Goal: Transaction & Acquisition: Purchase product/service

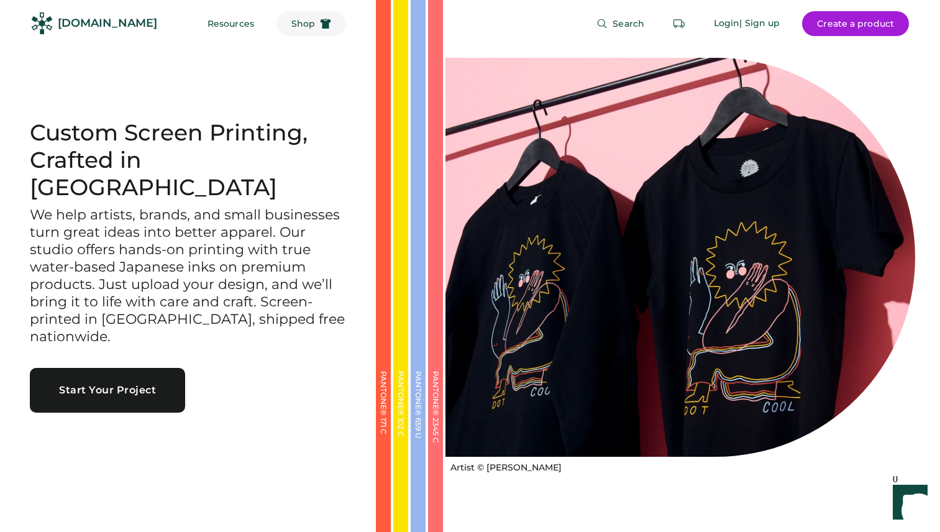
click at [291, 24] on span "Shop" at bounding box center [303, 23] width 24 height 9
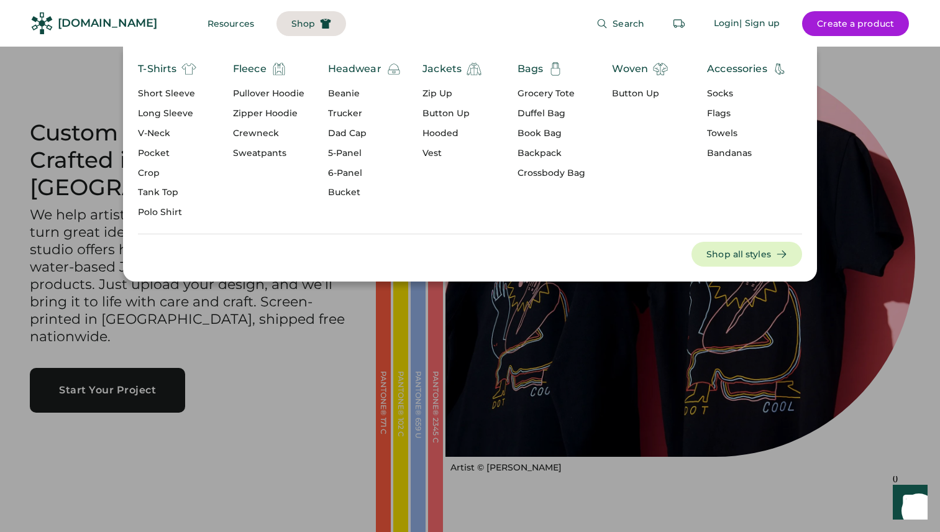
click at [291, 24] on span "Shop" at bounding box center [303, 23] width 24 height 9
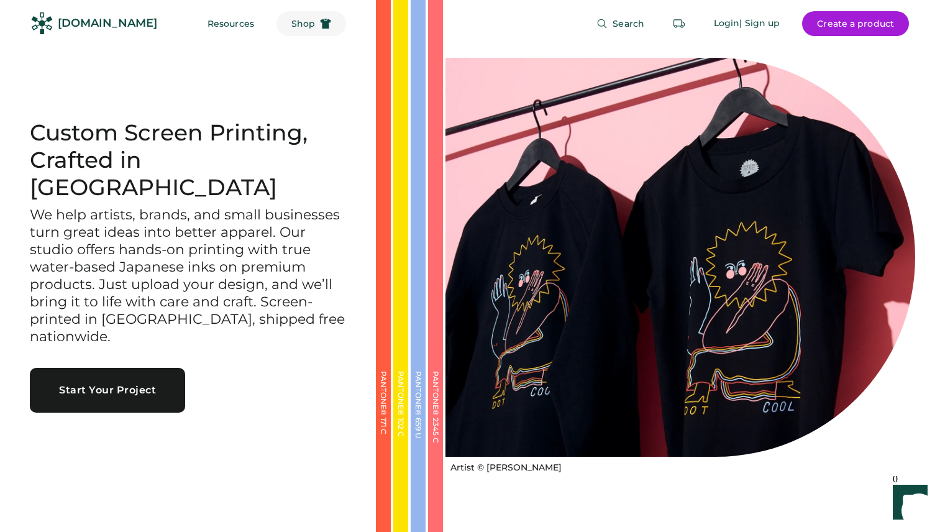
click at [291, 24] on span "Shop" at bounding box center [303, 23] width 24 height 9
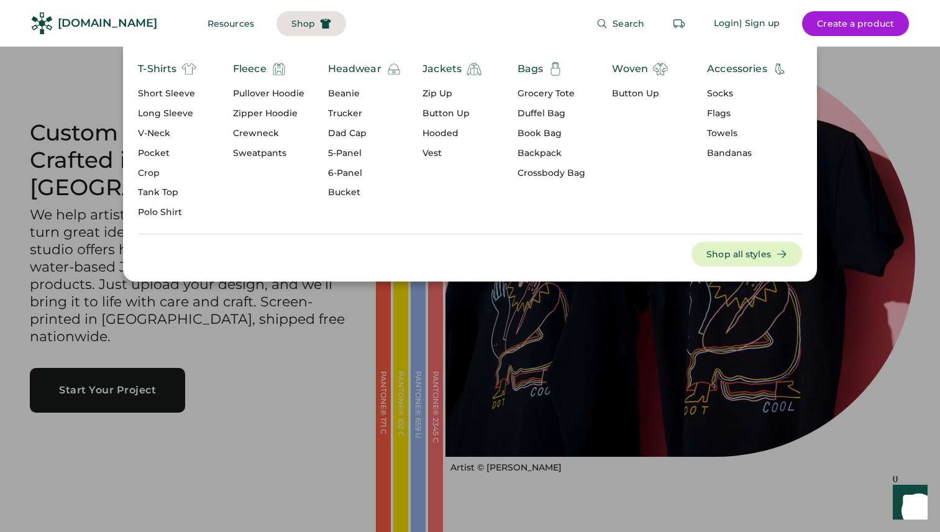
click at [350, 114] on div "Trucker" at bounding box center [364, 113] width 73 height 12
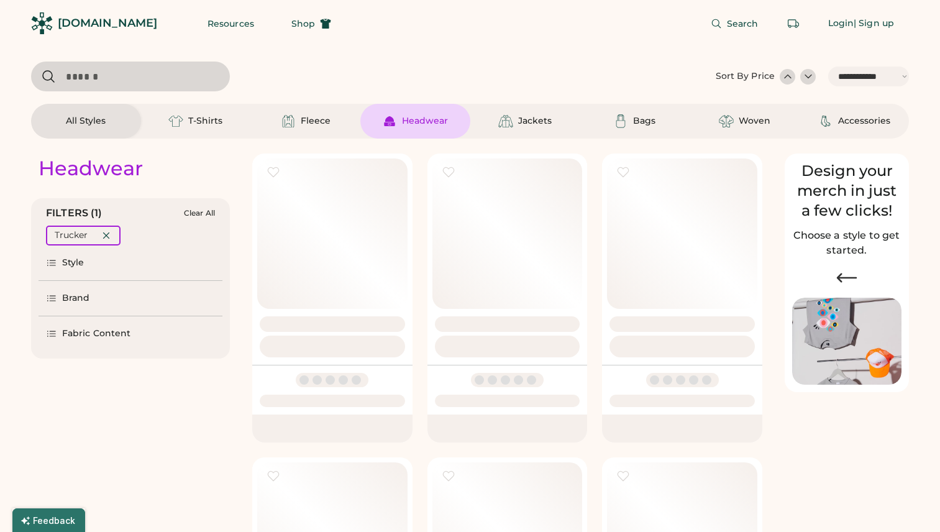
select select "*****"
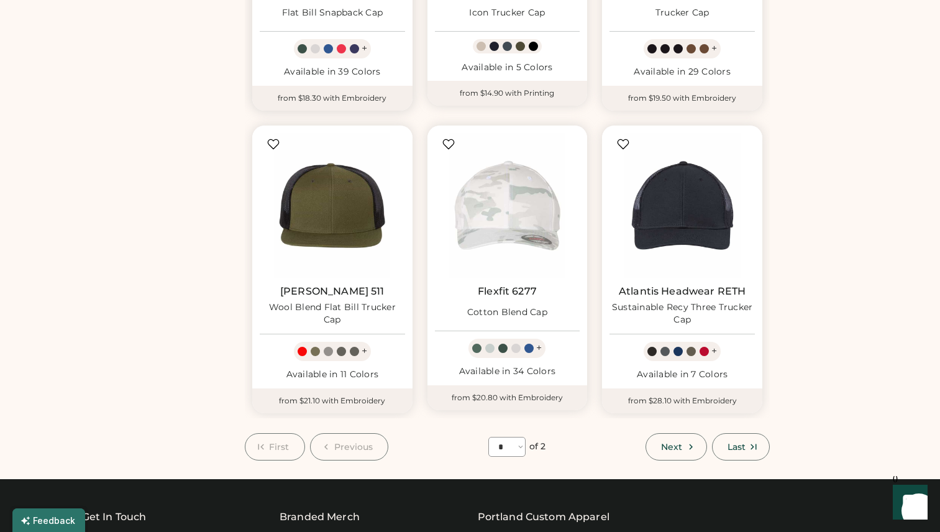
scroll to position [946, 0]
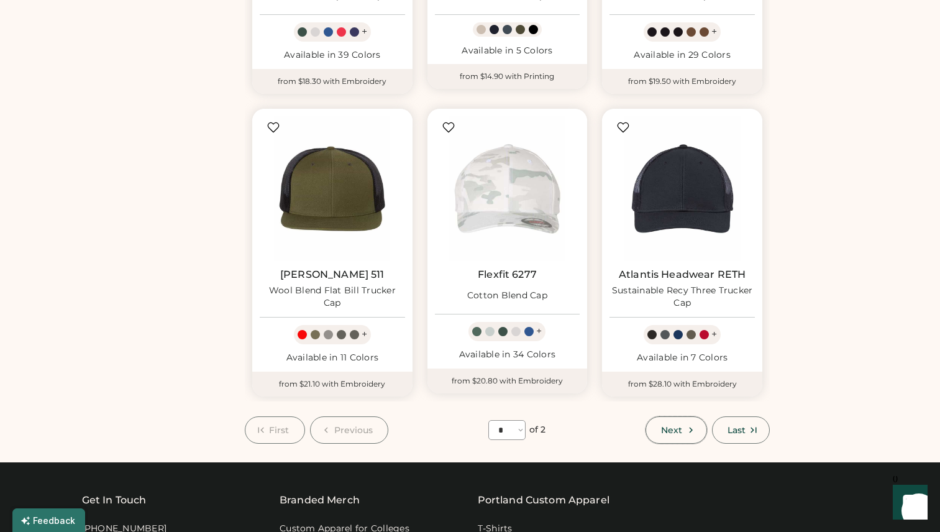
click at [664, 431] on span "Next" at bounding box center [671, 430] width 21 height 9
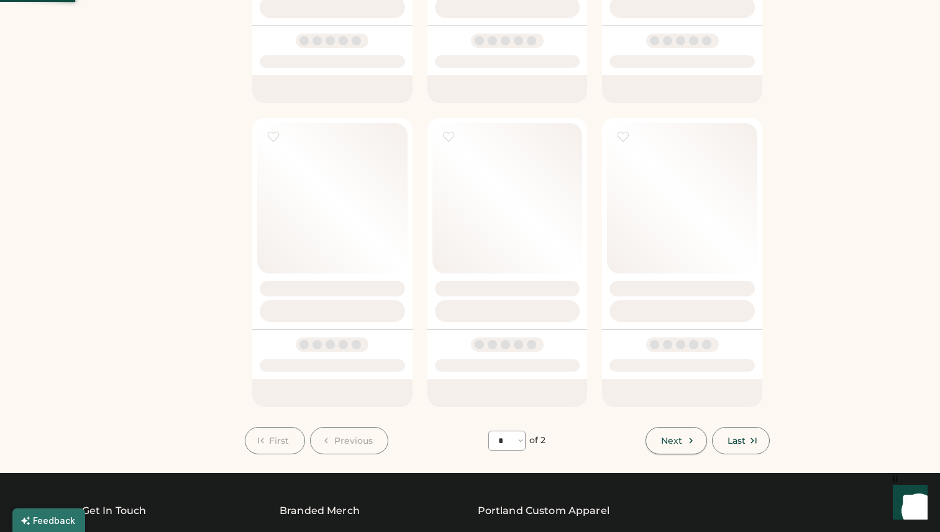
select select "*"
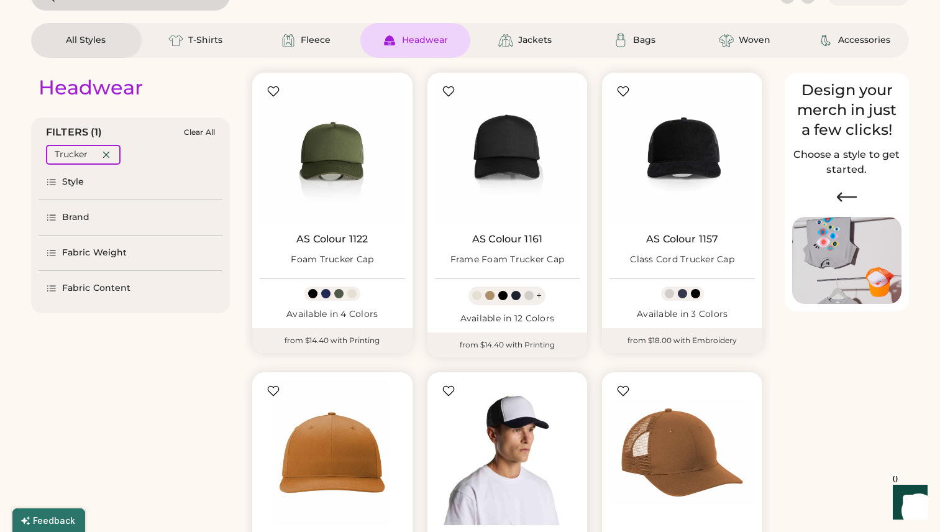
scroll to position [80, 0]
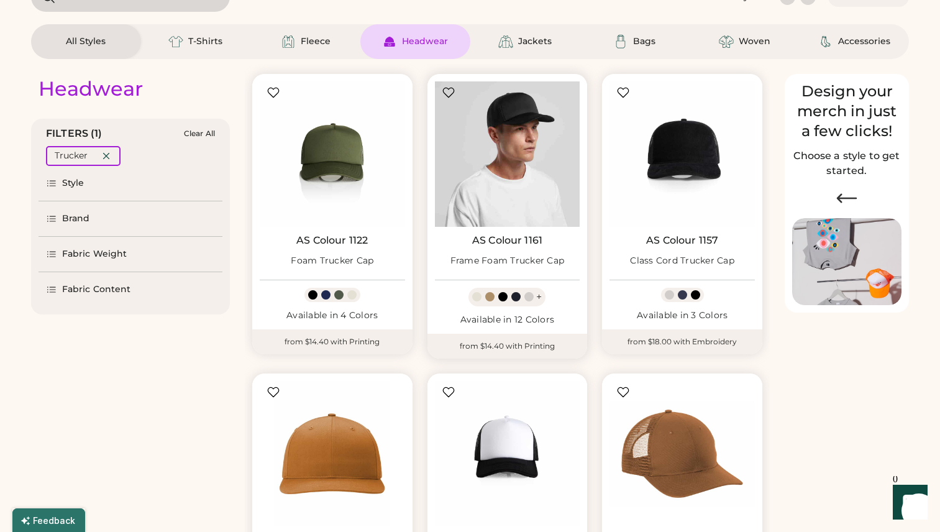
click at [524, 148] on img at bounding box center [507, 153] width 145 height 145
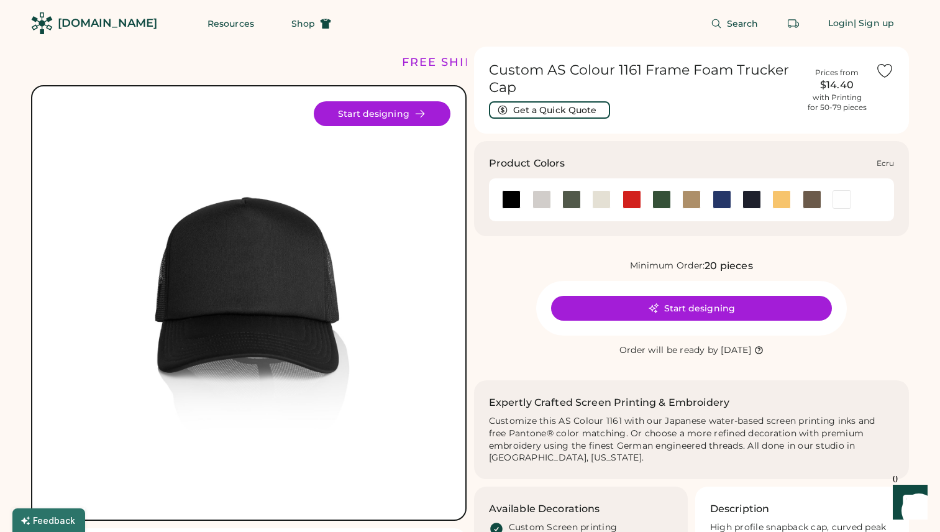
click at [601, 198] on div at bounding box center [601, 199] width 19 height 19
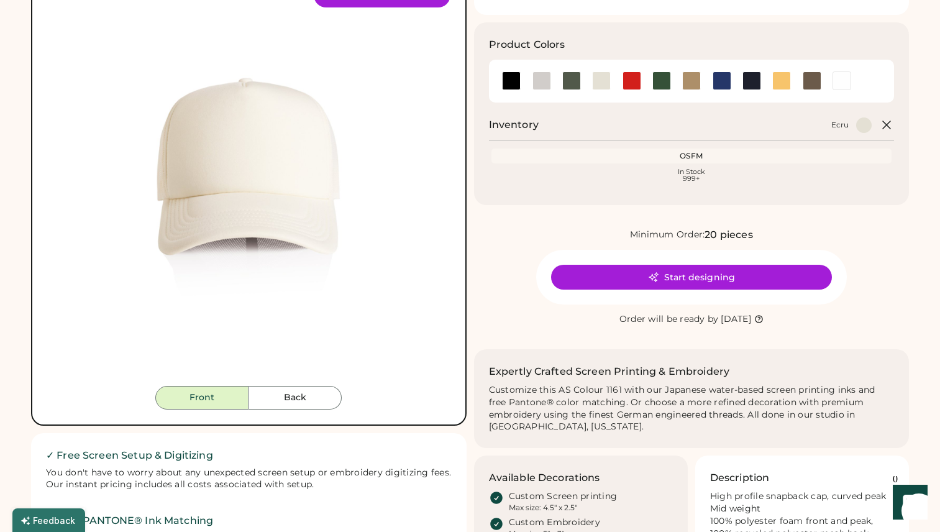
scroll to position [71, 0]
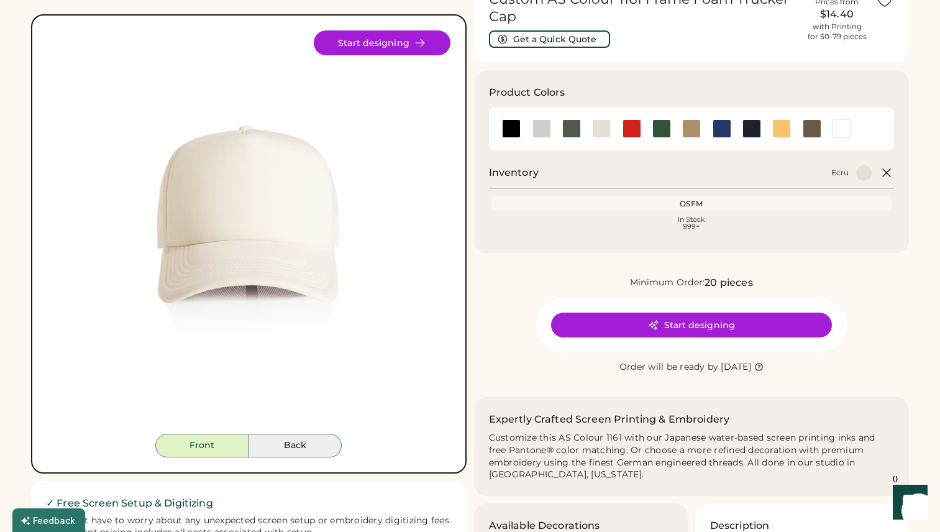
click at [316, 444] on button "Back" at bounding box center [295, 446] width 93 height 24
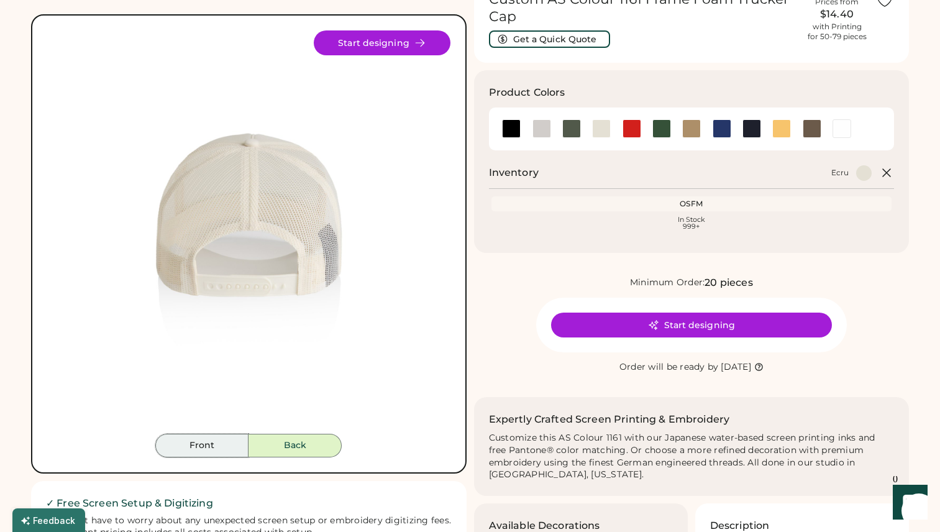
click at [212, 442] on button "Front" at bounding box center [201, 446] width 93 height 24
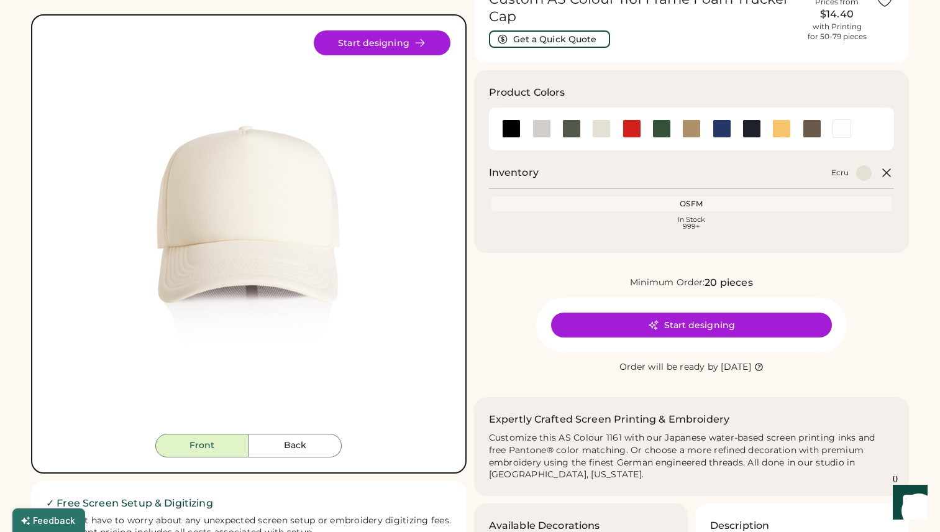
click at [285, 236] on img at bounding box center [248, 231] width 403 height 403
click at [383, 43] on button "Start designing" at bounding box center [382, 42] width 137 height 25
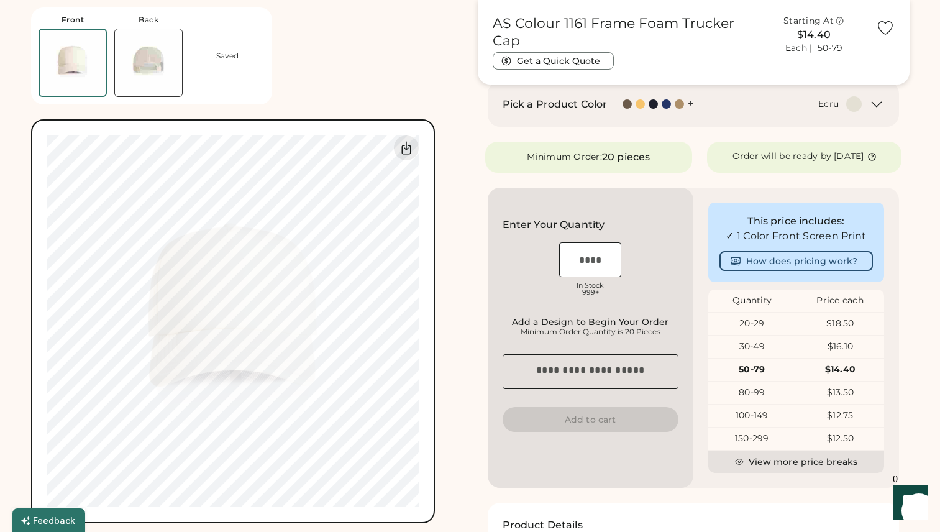
scroll to position [195, 0]
click at [587, 264] on input "input" at bounding box center [590, 257] width 62 height 35
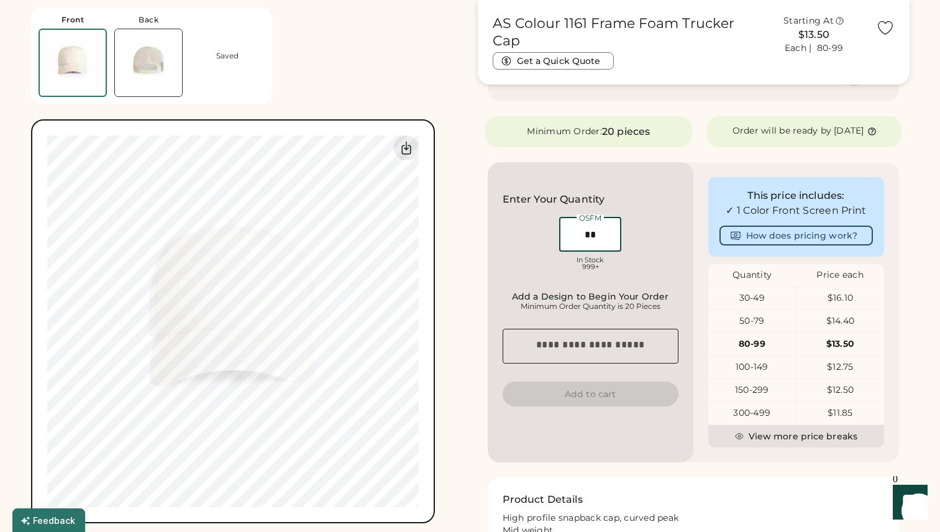
scroll to position [221, 0]
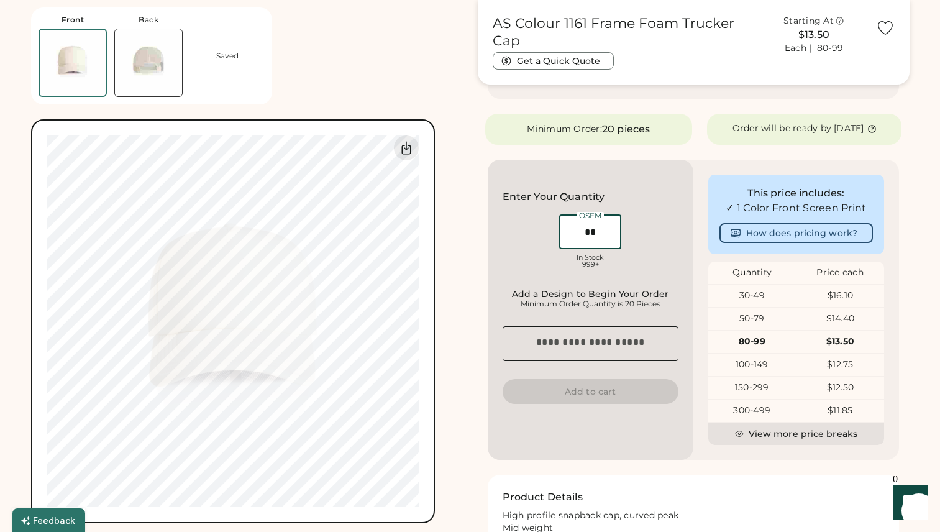
type input "**"
click at [877, 128] on icon at bounding box center [871, 128] width 9 height 9
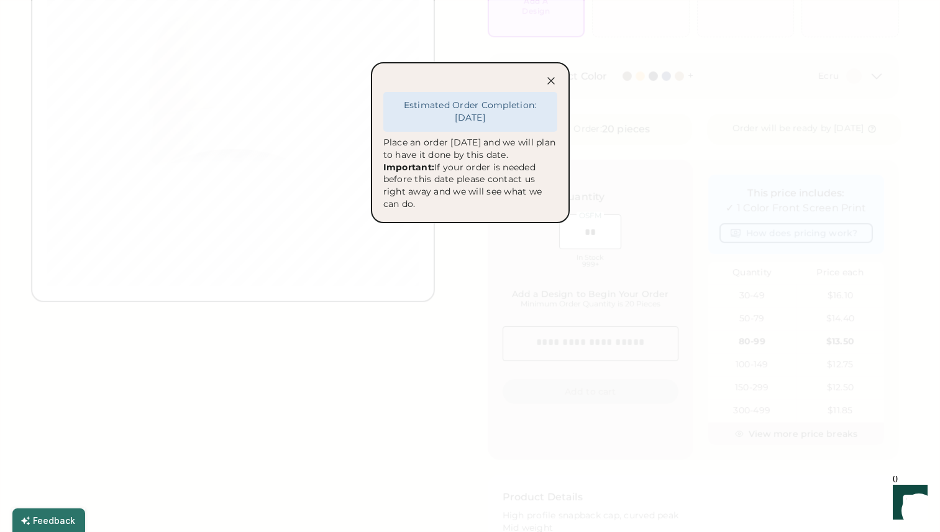
click at [547, 80] on icon at bounding box center [551, 81] width 12 height 12
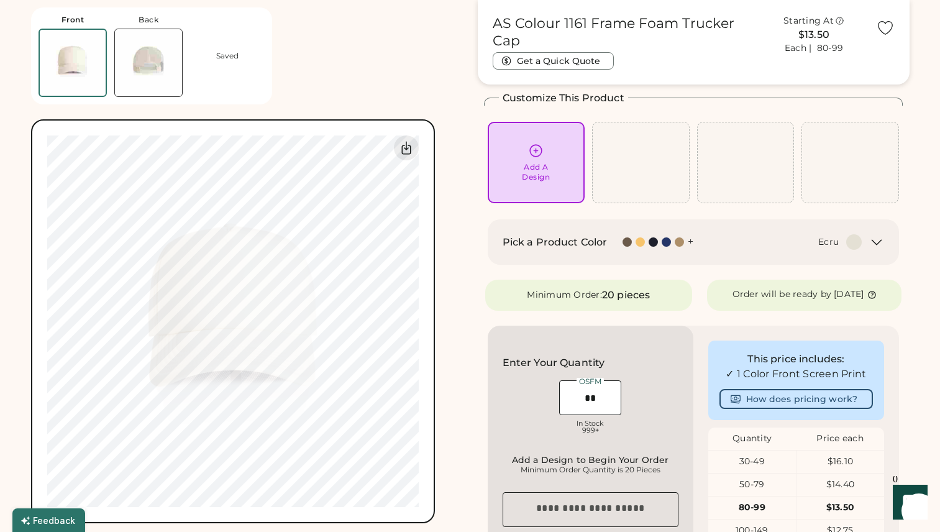
scroll to position [50, 0]
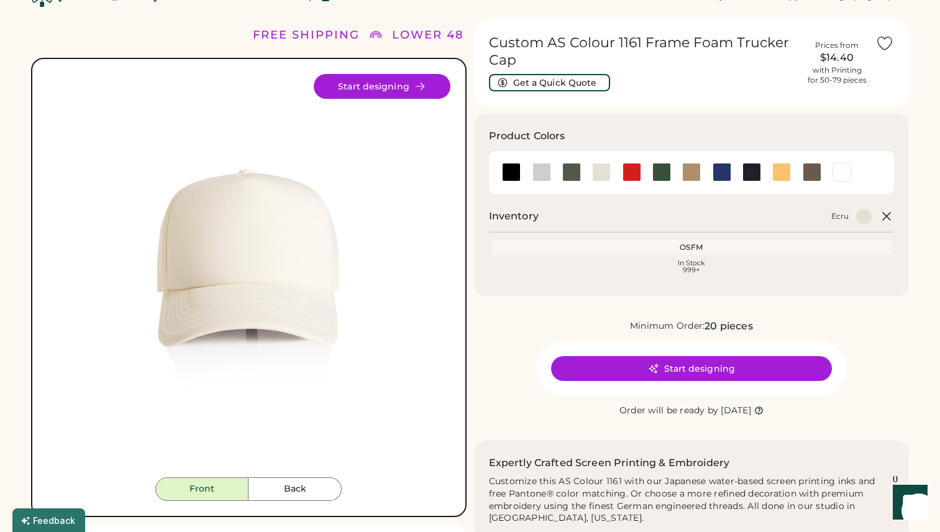
scroll to position [31, 0]
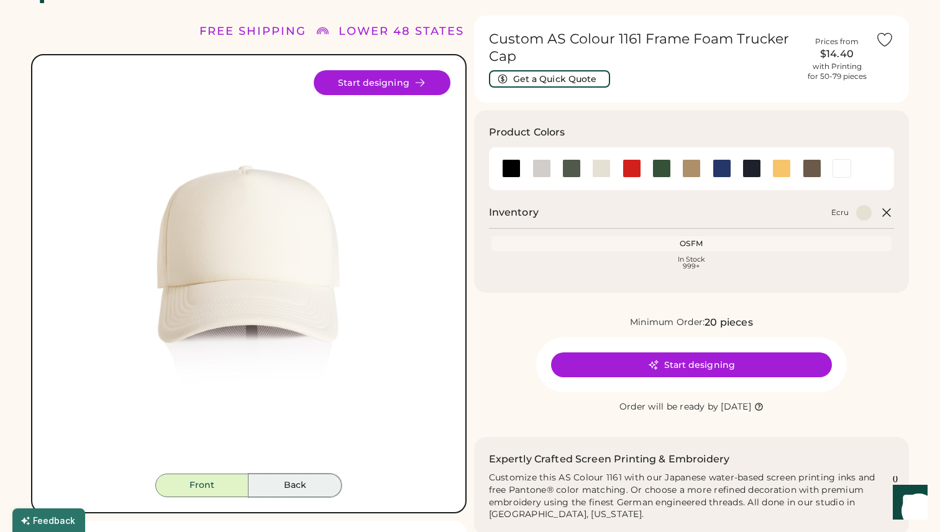
click at [295, 484] on button "Back" at bounding box center [295, 485] width 93 height 24
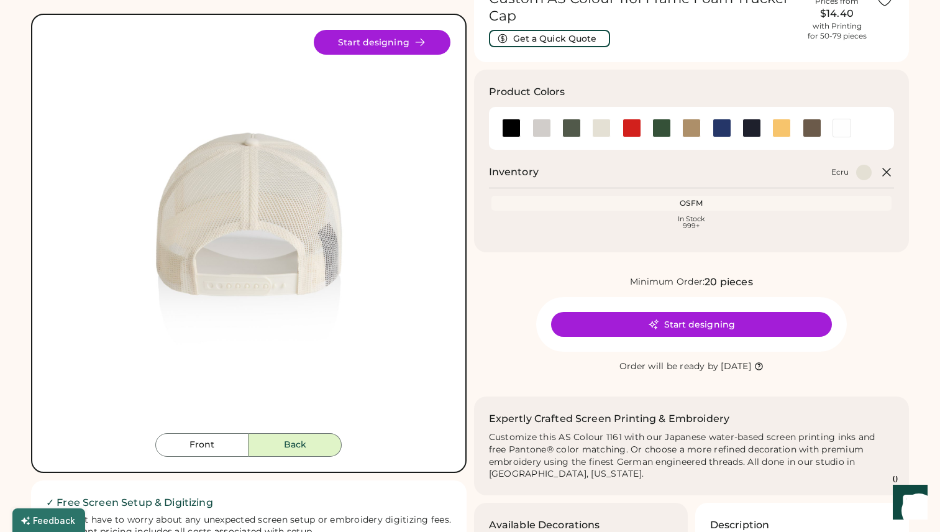
scroll to position [75, 0]
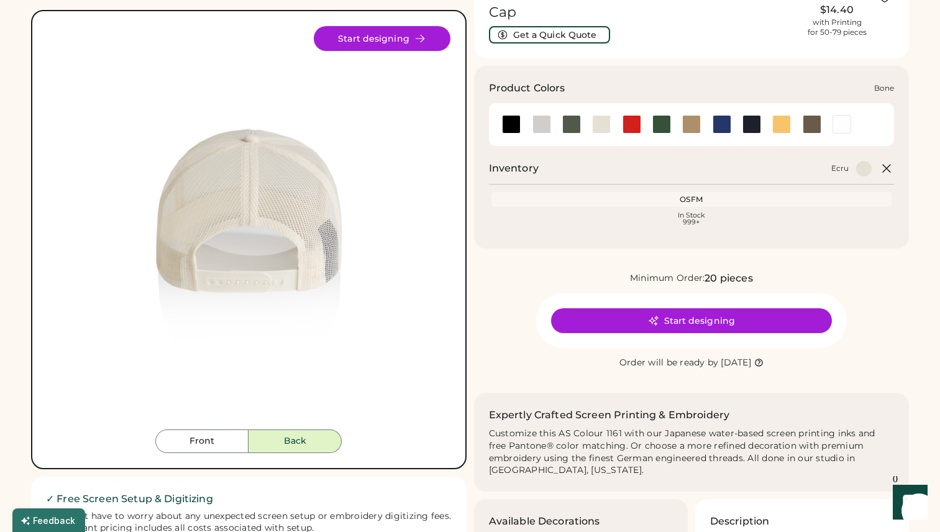
click at [544, 126] on div at bounding box center [541, 124] width 19 height 19
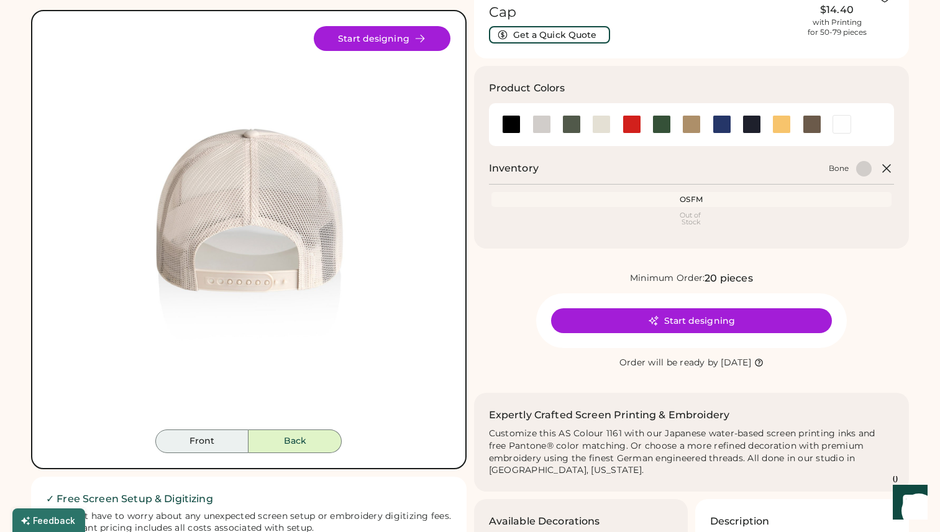
click at [229, 435] on button "Front" at bounding box center [201, 441] width 93 height 24
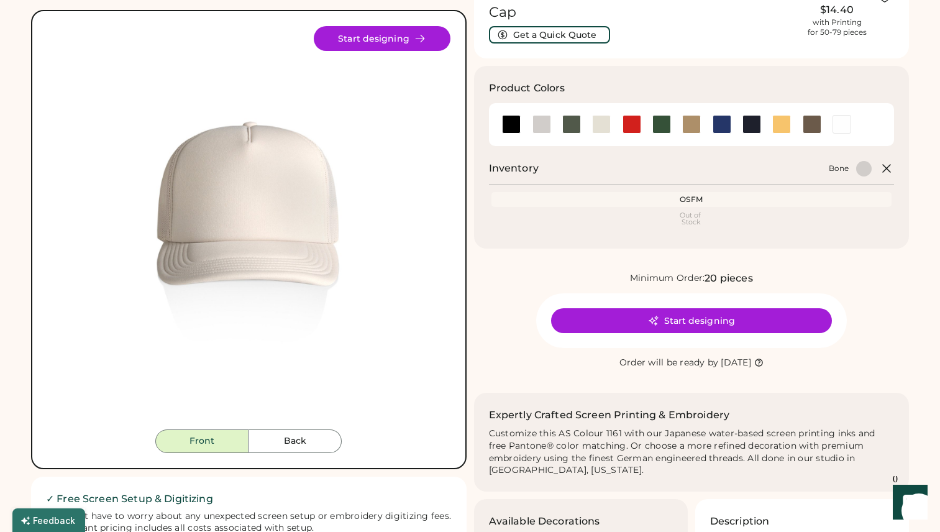
scroll to position [71, 0]
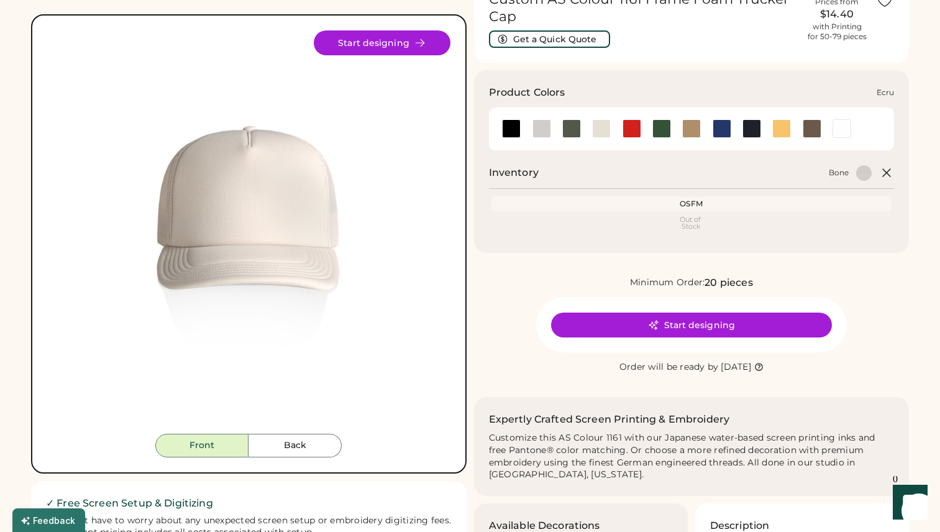
click at [601, 127] on div at bounding box center [601, 128] width 19 height 19
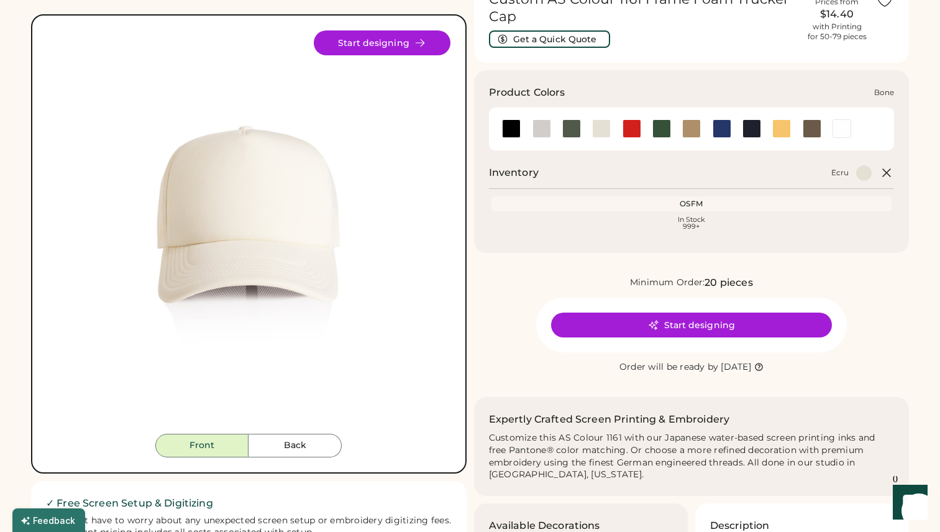
click at [541, 129] on div at bounding box center [541, 128] width 19 height 19
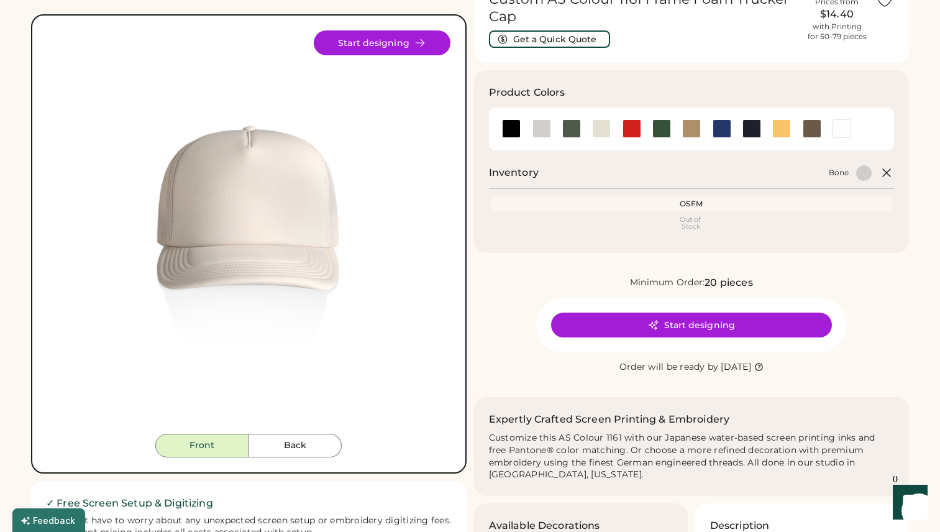
scroll to position [71, 0]
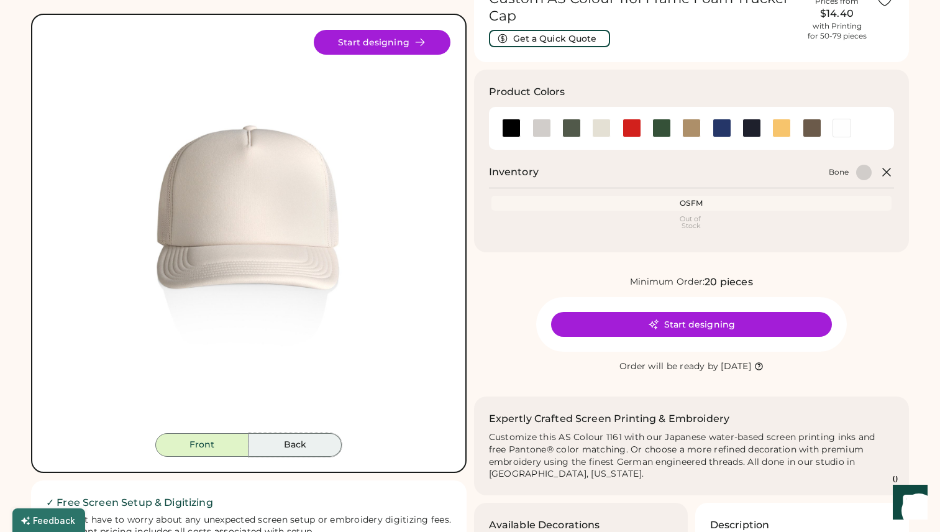
click at [315, 444] on button "Back" at bounding box center [295, 445] width 93 height 24
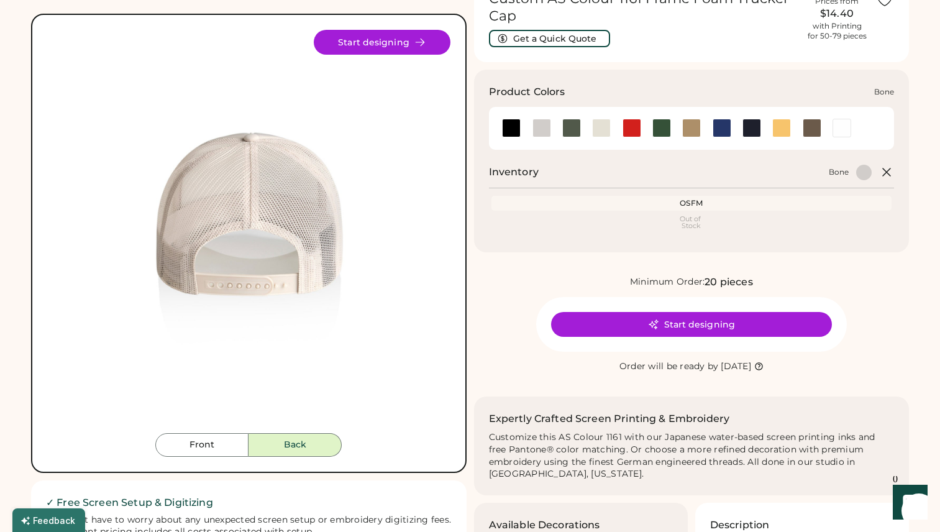
click at [543, 130] on div at bounding box center [541, 128] width 19 height 19
click at [221, 443] on button "Front" at bounding box center [201, 445] width 93 height 24
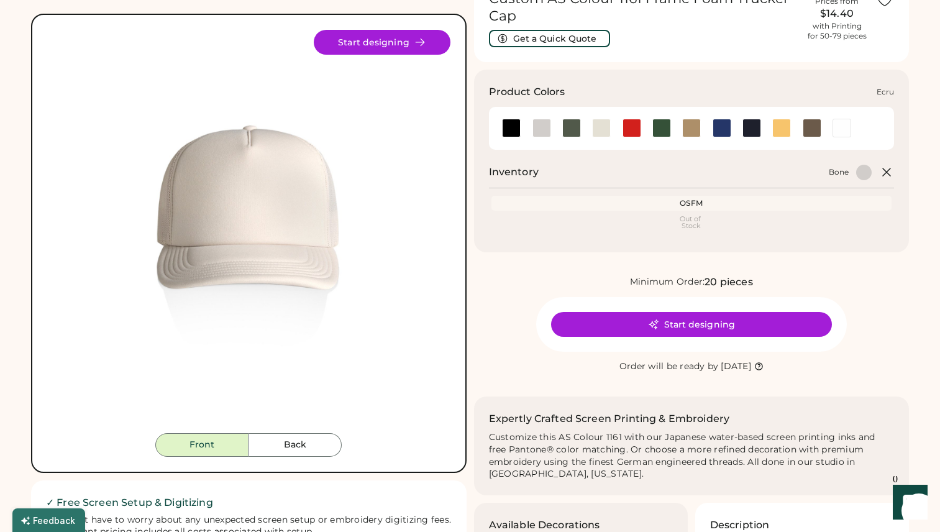
click at [603, 127] on div at bounding box center [601, 128] width 19 height 19
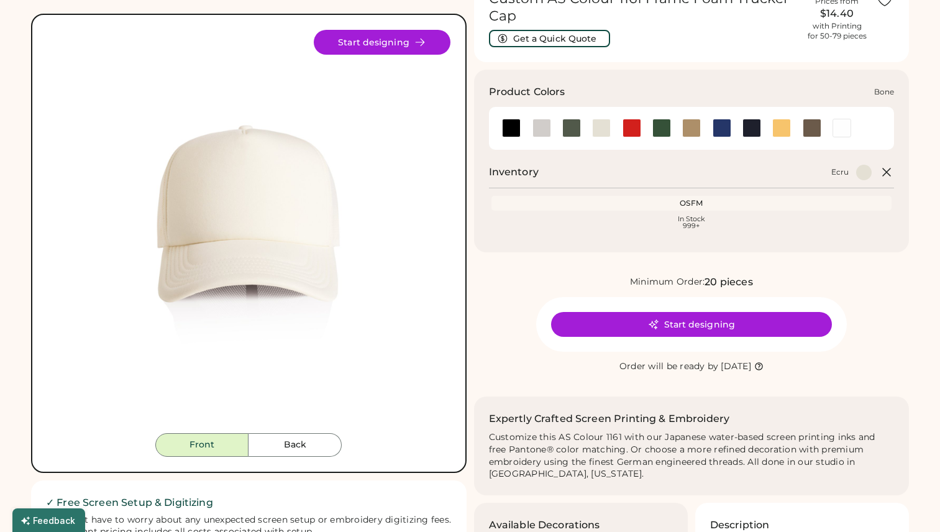
click at [544, 127] on div at bounding box center [541, 128] width 19 height 19
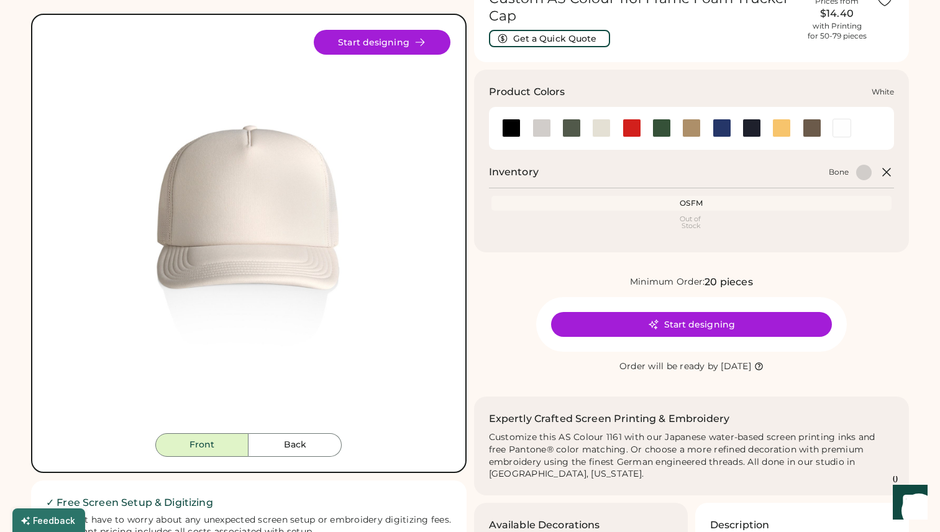
click at [842, 131] on div at bounding box center [842, 128] width 19 height 19
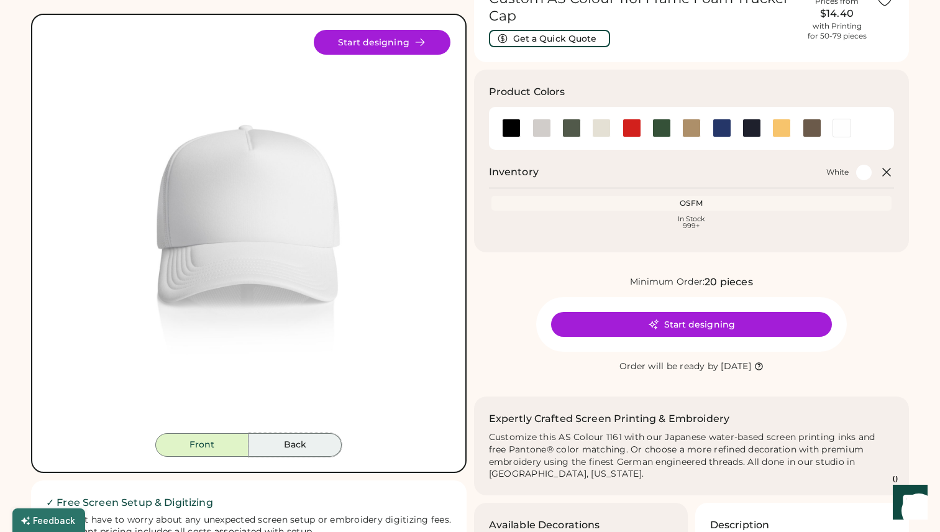
click at [297, 447] on button "Back" at bounding box center [295, 445] width 93 height 24
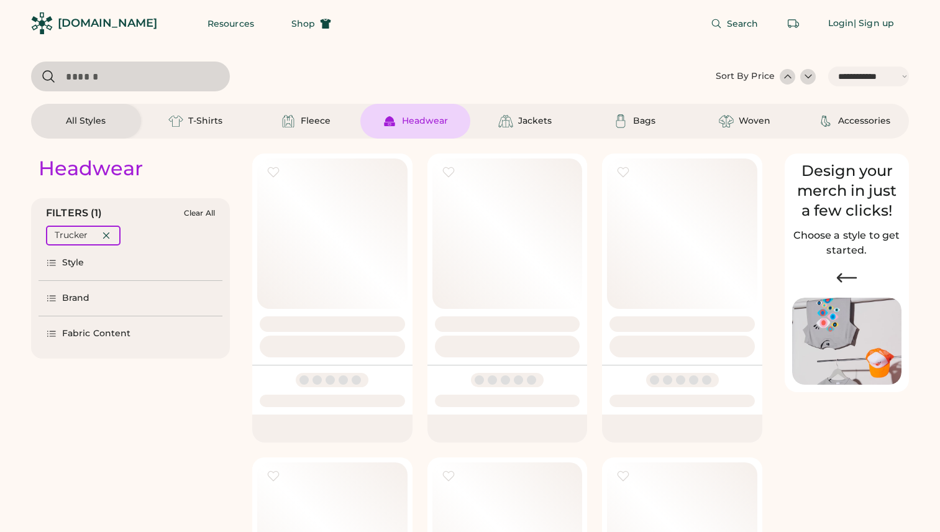
select select "*****"
select select "*"
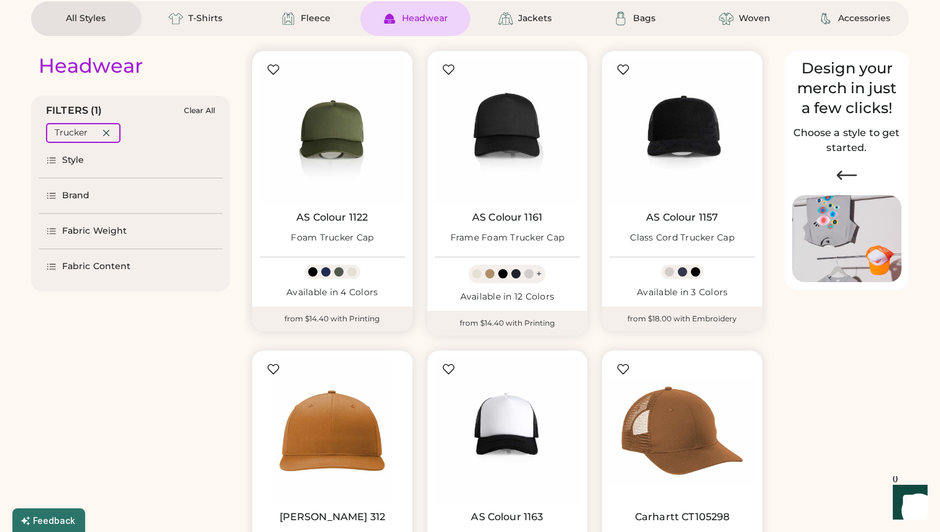
scroll to position [106, 0]
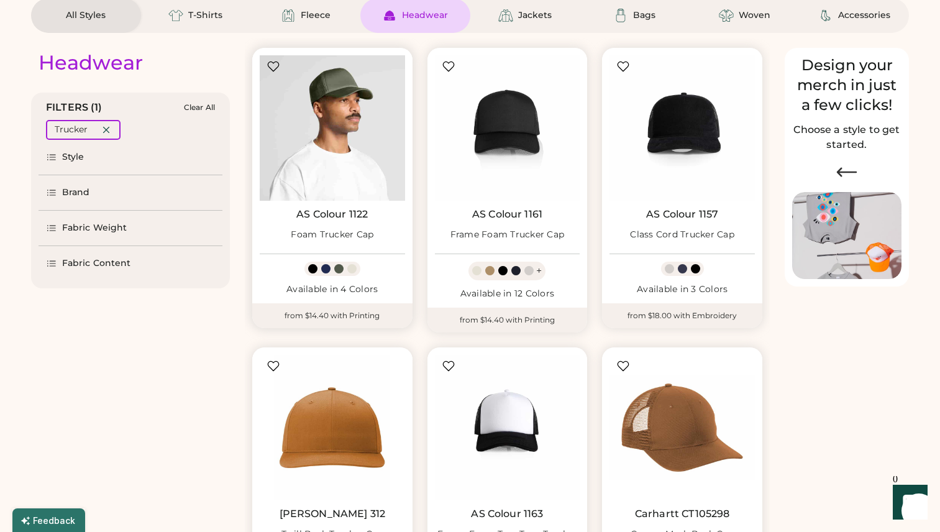
click at [332, 155] on img at bounding box center [332, 127] width 145 height 145
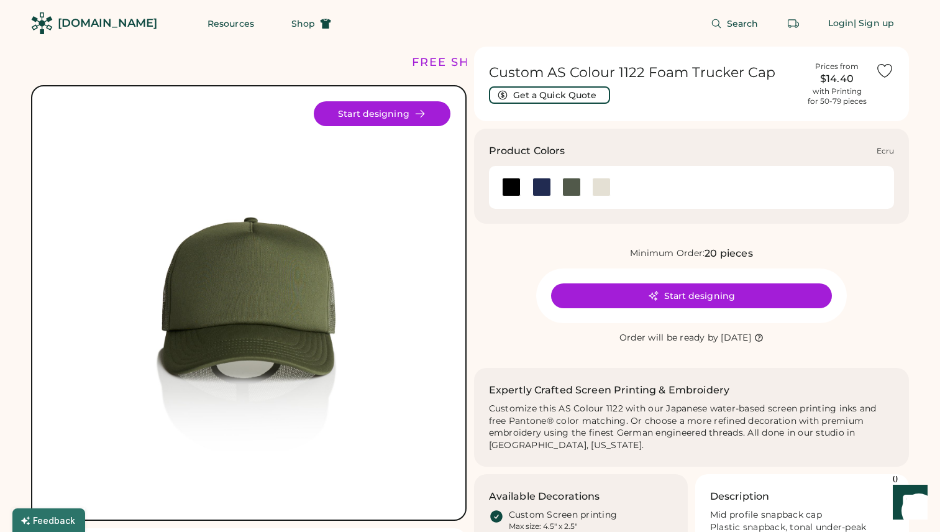
click at [600, 189] on div at bounding box center [601, 187] width 19 height 19
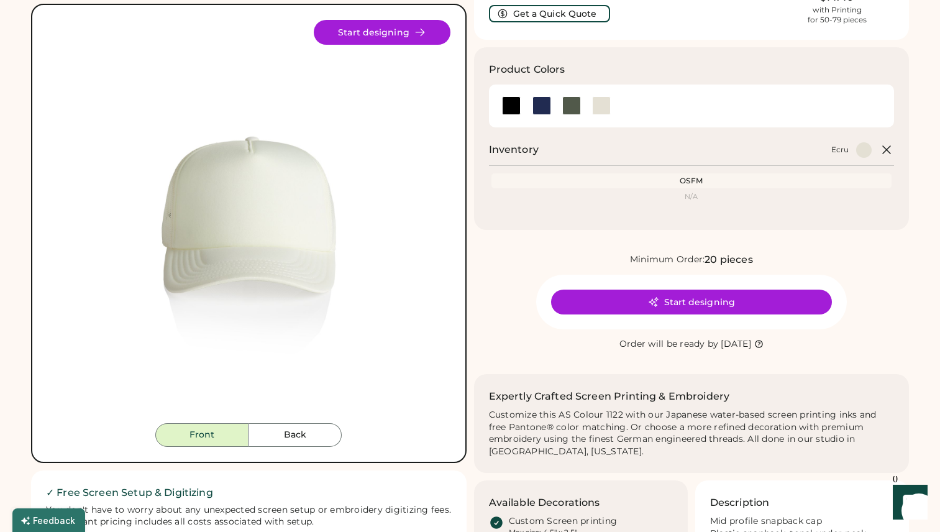
scroll to position [43, 0]
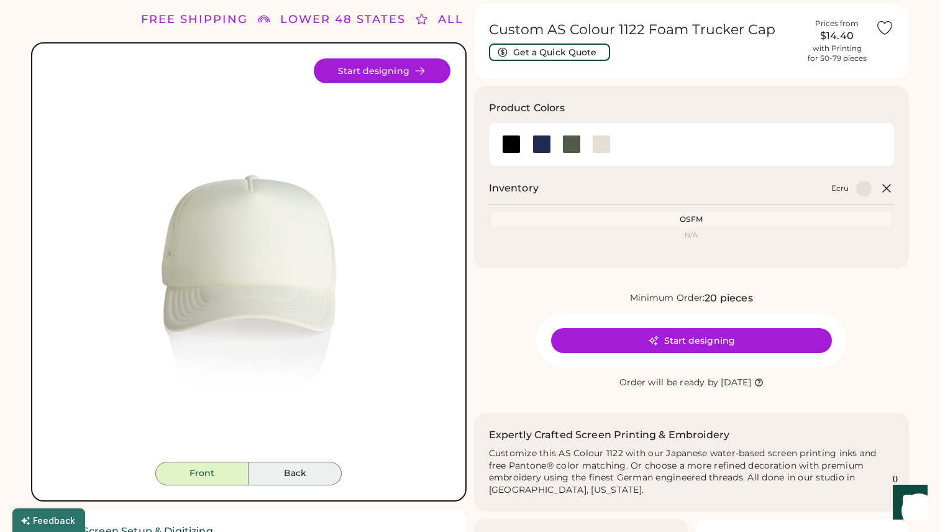
click at [316, 477] on button "Back" at bounding box center [295, 474] width 93 height 24
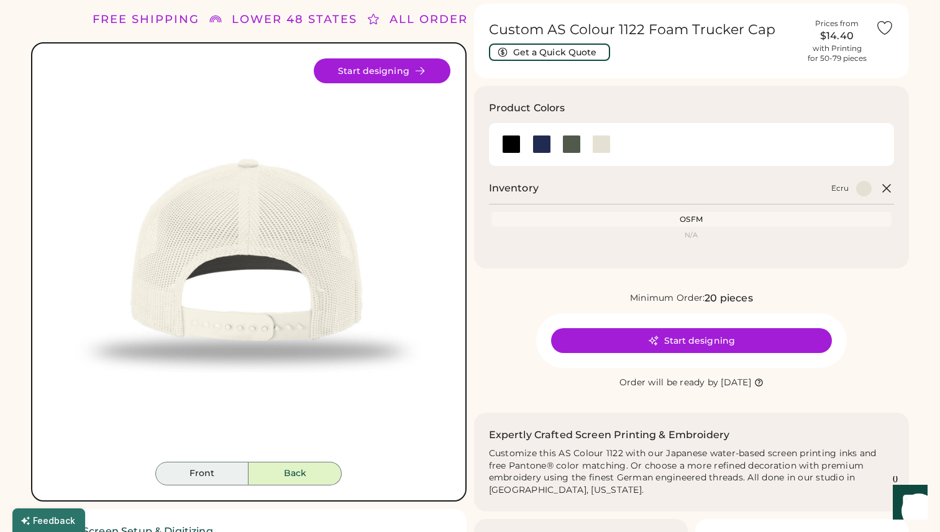
click at [214, 477] on button "Front" at bounding box center [201, 474] width 93 height 24
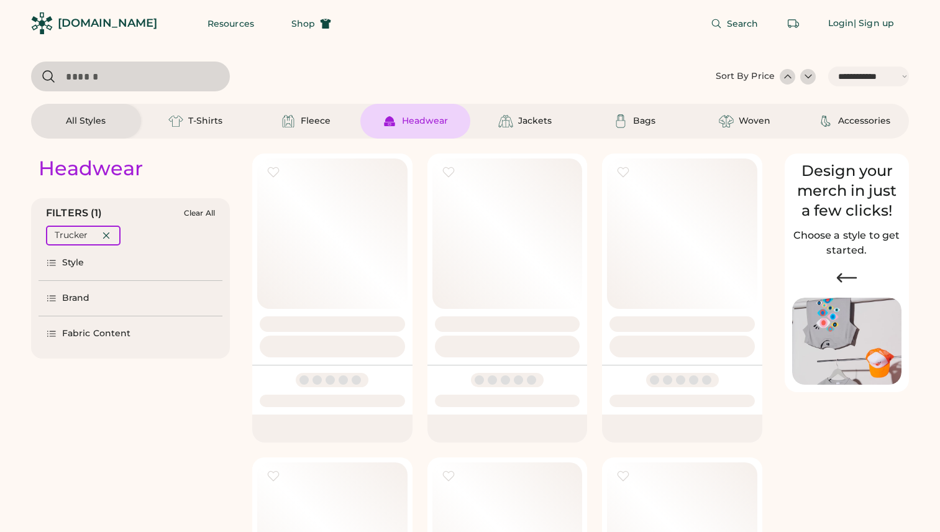
select select "*****"
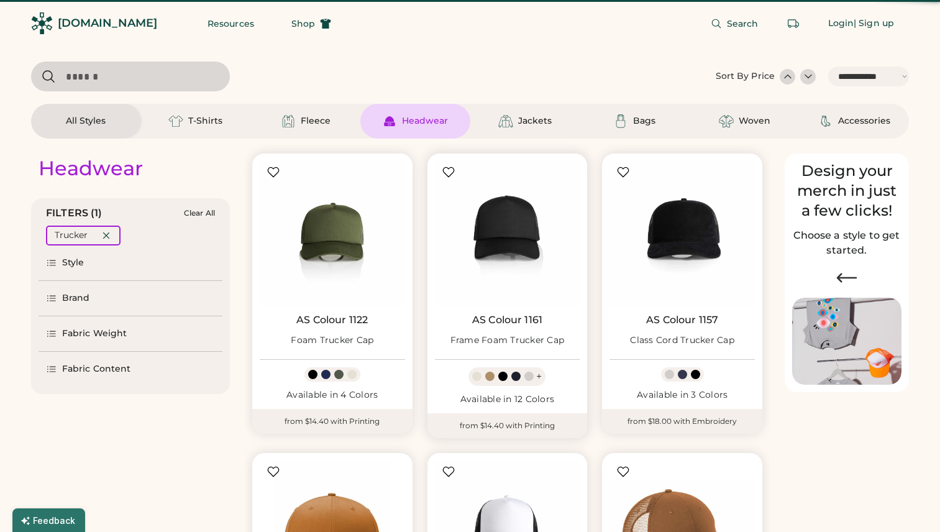
select select "*"
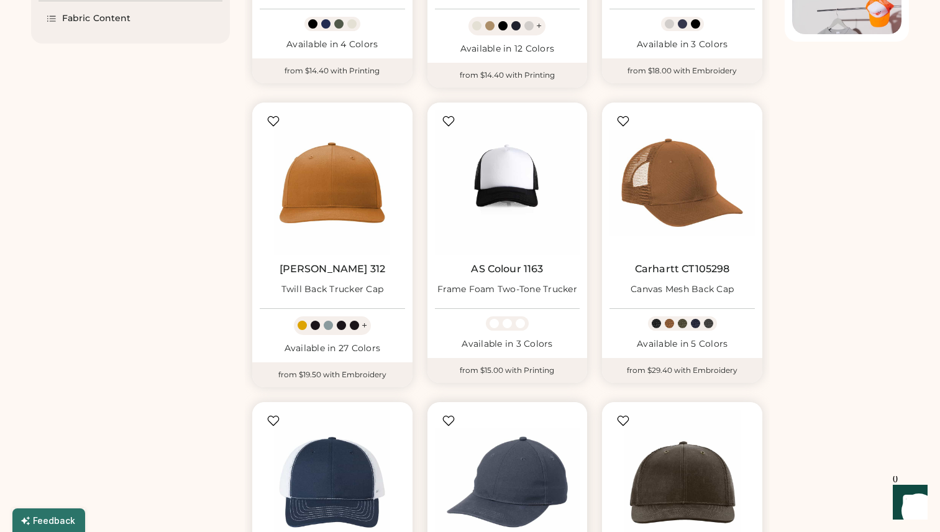
scroll to position [350, 0]
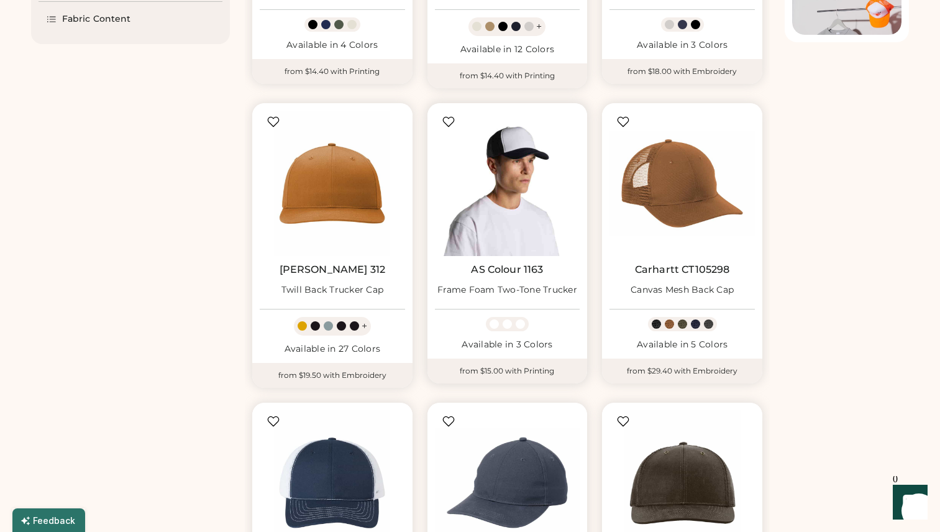
click at [500, 200] on img at bounding box center [507, 183] width 145 height 145
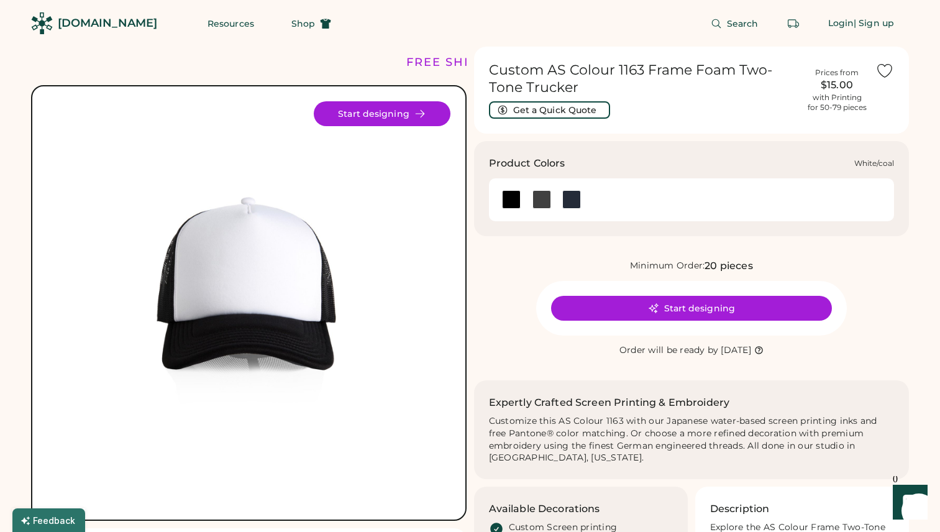
click at [543, 202] on div at bounding box center [541, 199] width 19 height 19
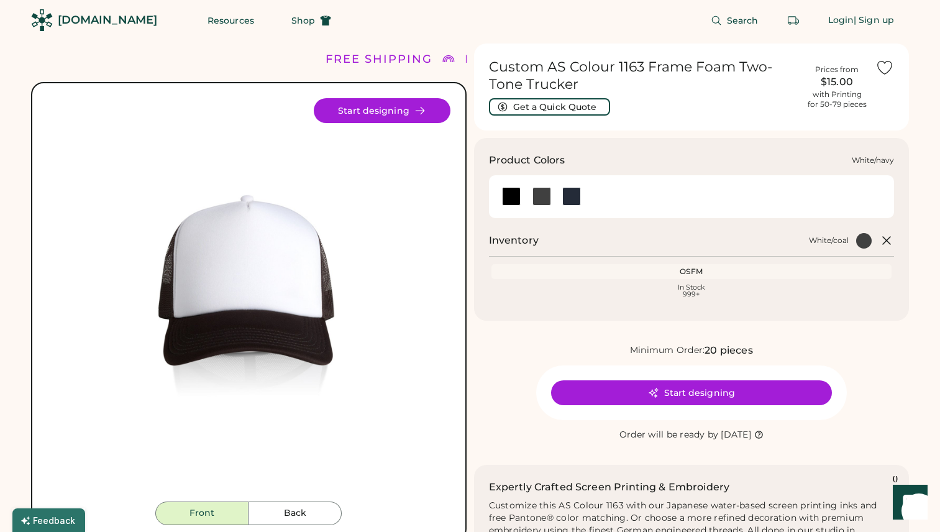
scroll to position [2, 0]
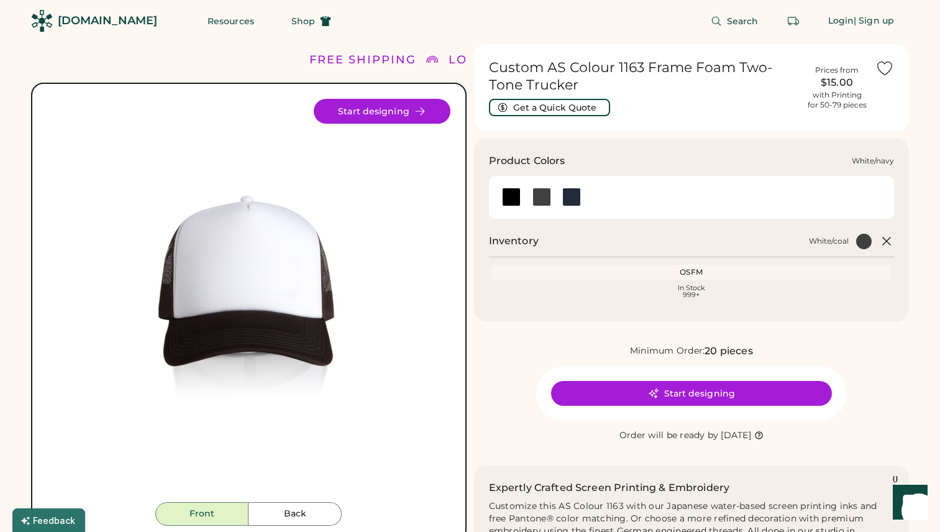
click at [570, 197] on div at bounding box center [571, 197] width 19 height 19
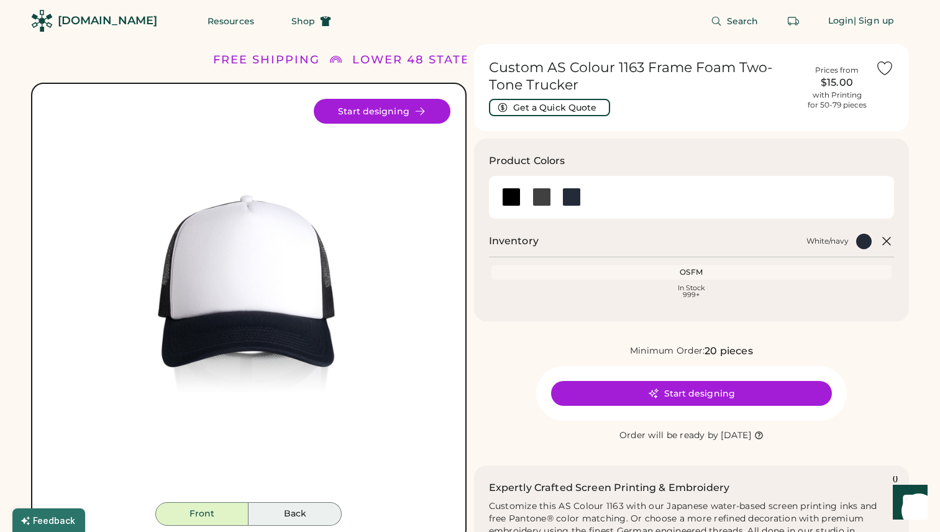
click at [287, 516] on button "Back" at bounding box center [295, 514] width 93 height 24
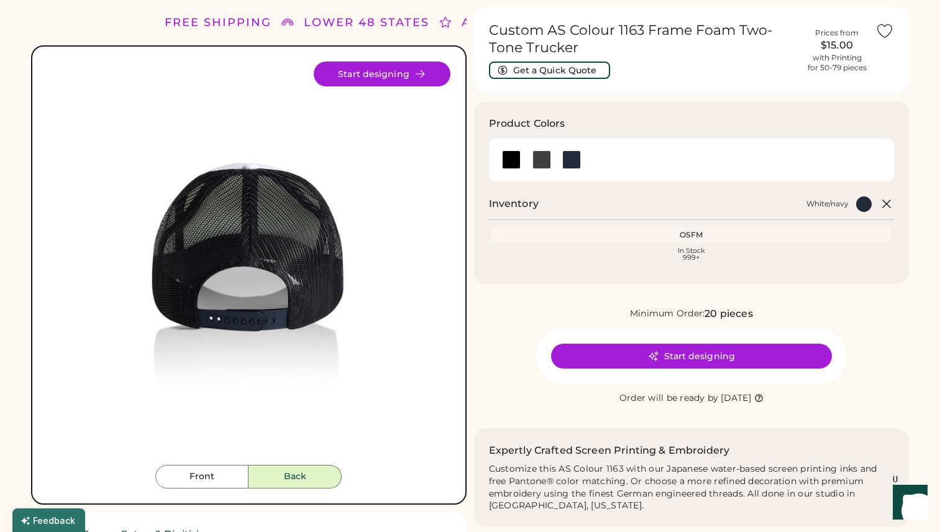
scroll to position [41, 0]
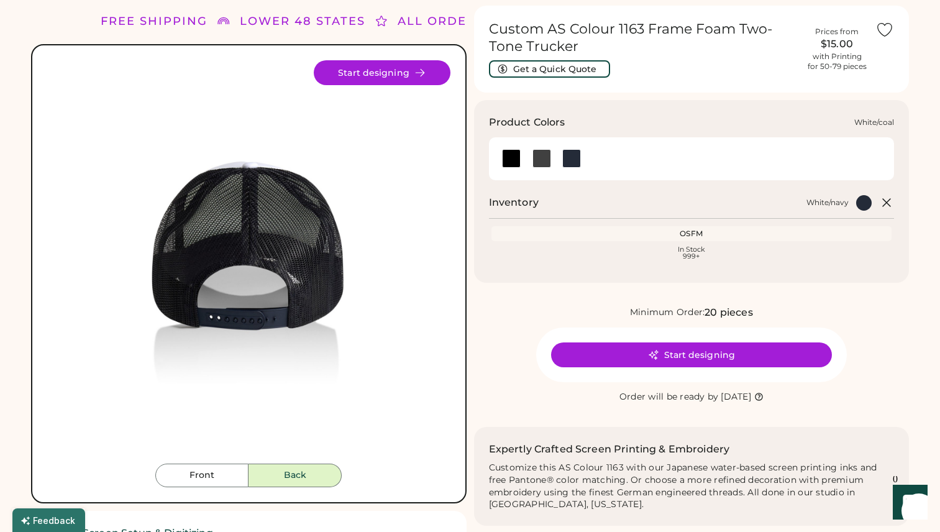
click at [542, 162] on div at bounding box center [541, 158] width 19 height 19
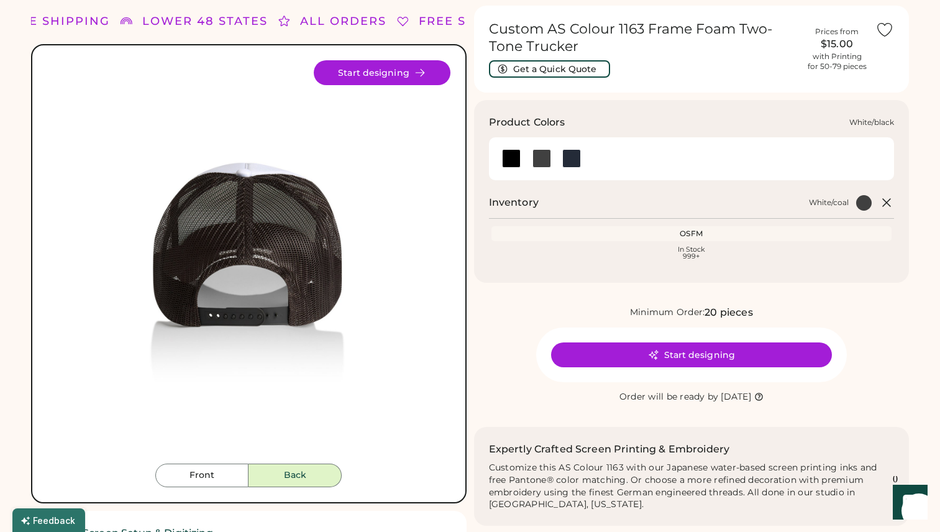
click at [509, 157] on div at bounding box center [511, 158] width 19 height 19
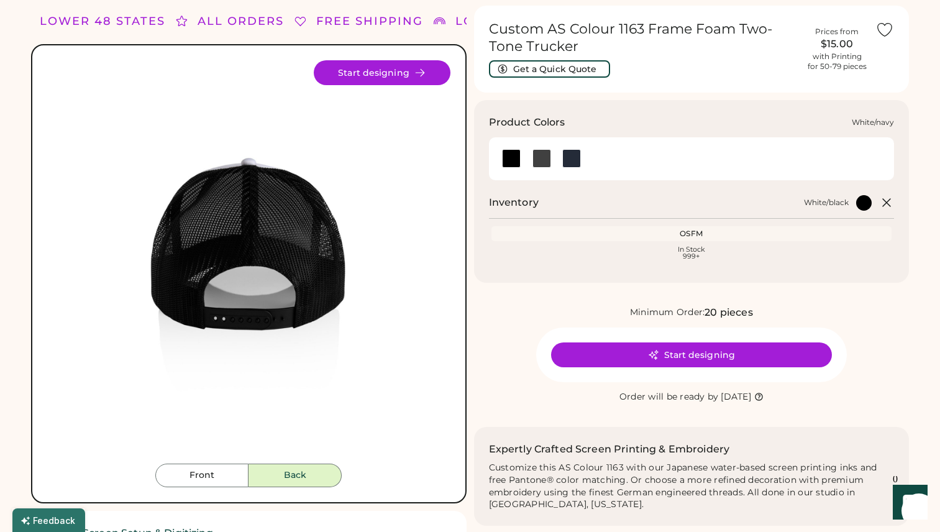
click at [572, 160] on div at bounding box center [571, 158] width 19 height 19
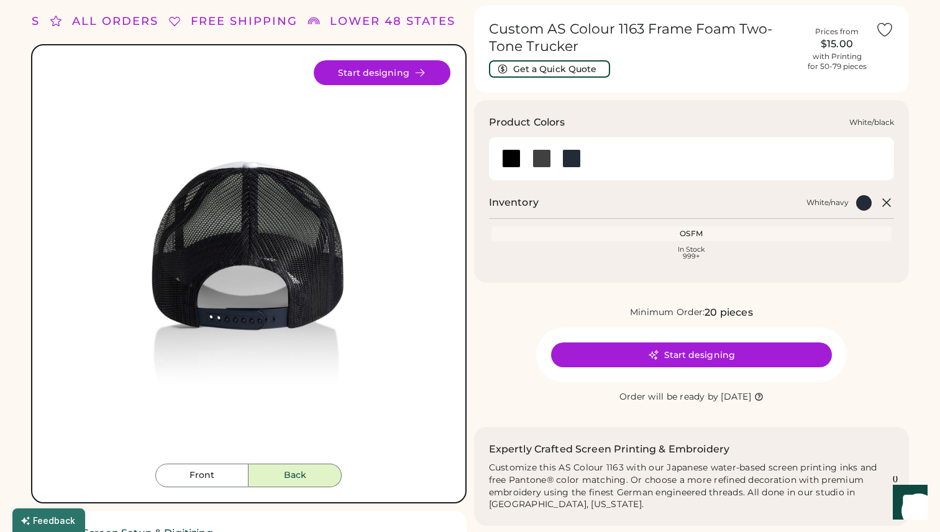
click at [511, 162] on div at bounding box center [511, 158] width 19 height 19
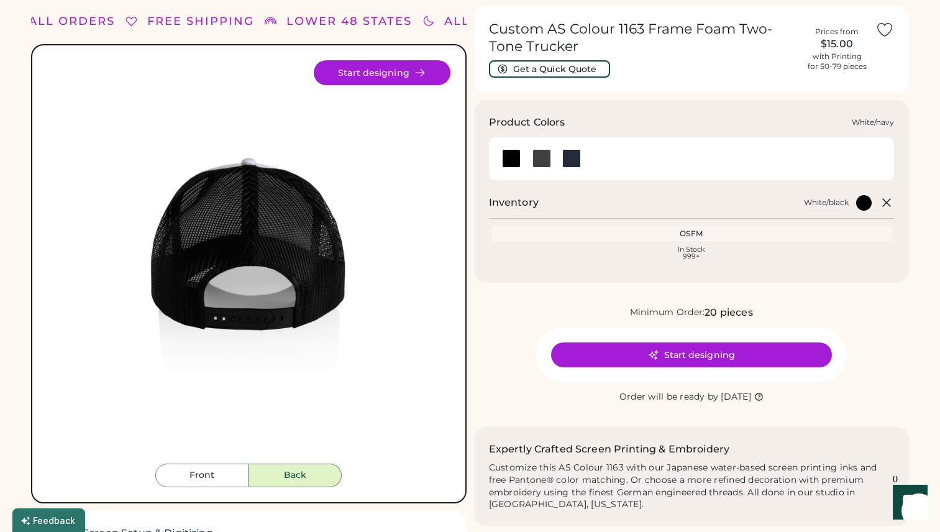
click at [572, 157] on div at bounding box center [571, 158] width 19 height 19
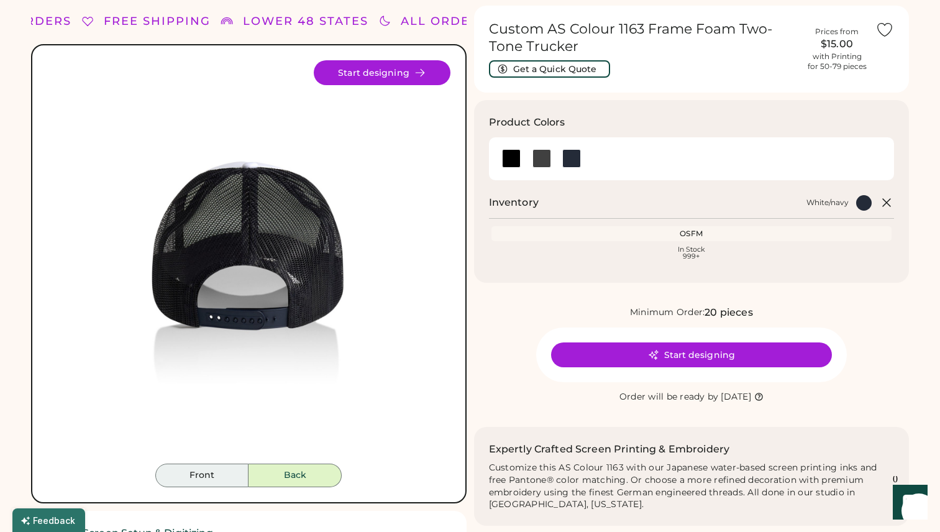
click at [207, 470] on button "Front" at bounding box center [201, 476] width 93 height 24
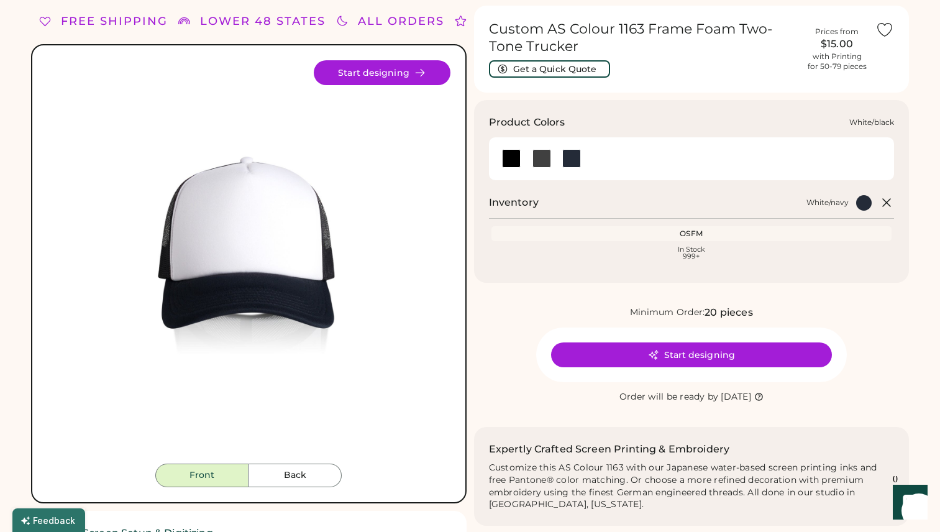
click at [509, 160] on div at bounding box center [511, 158] width 19 height 19
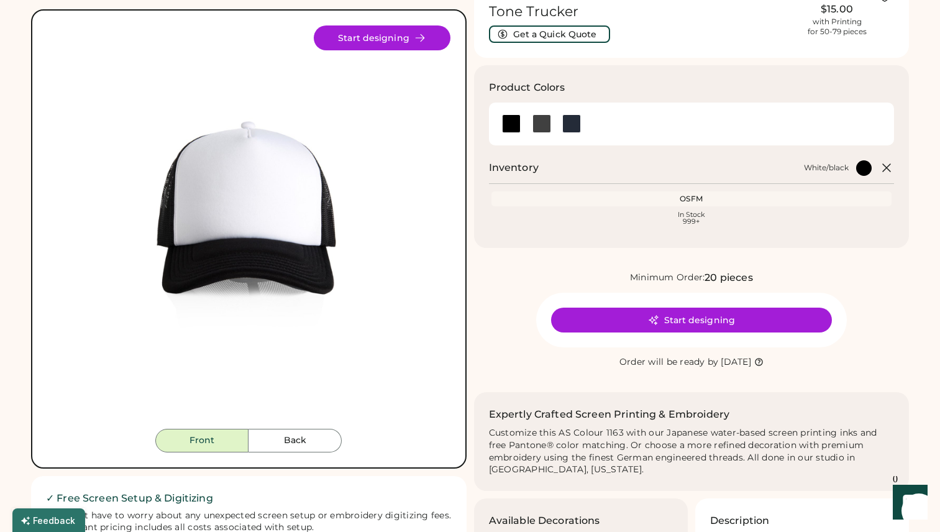
scroll to position [23, 0]
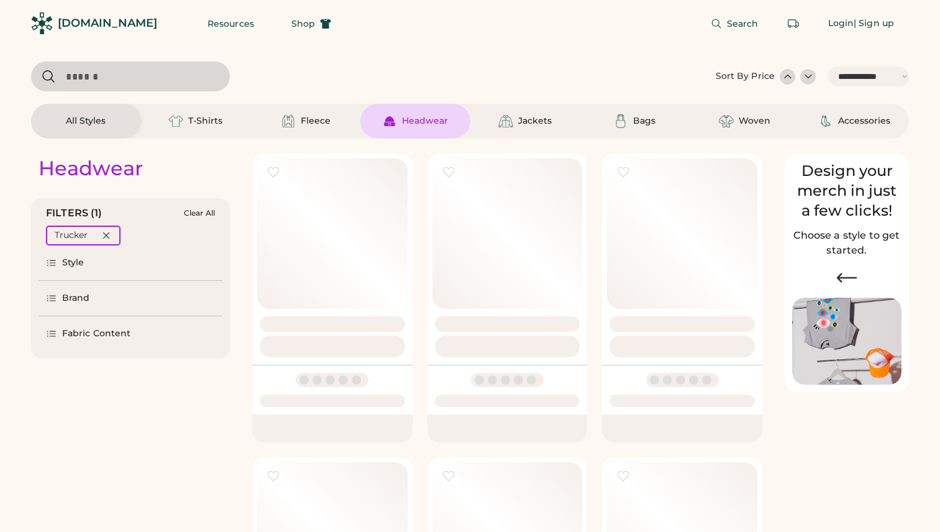
select select "*****"
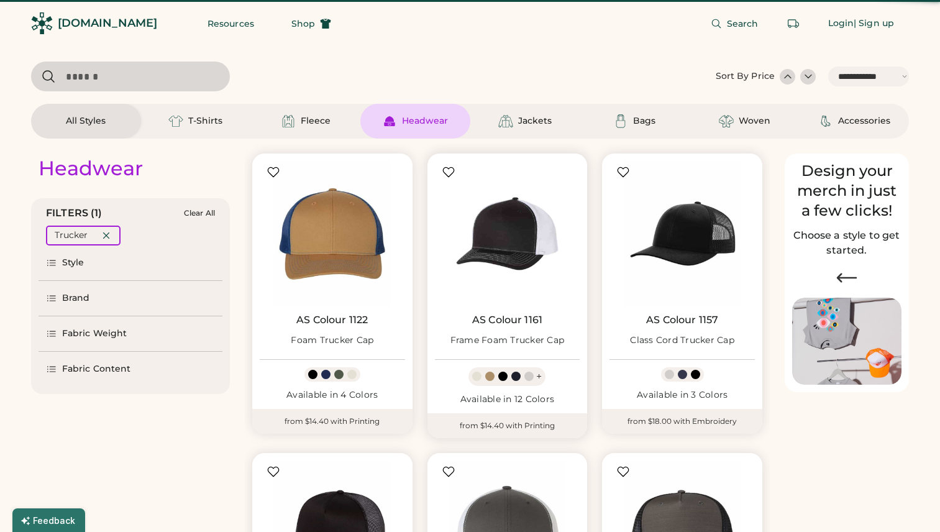
select select "*"
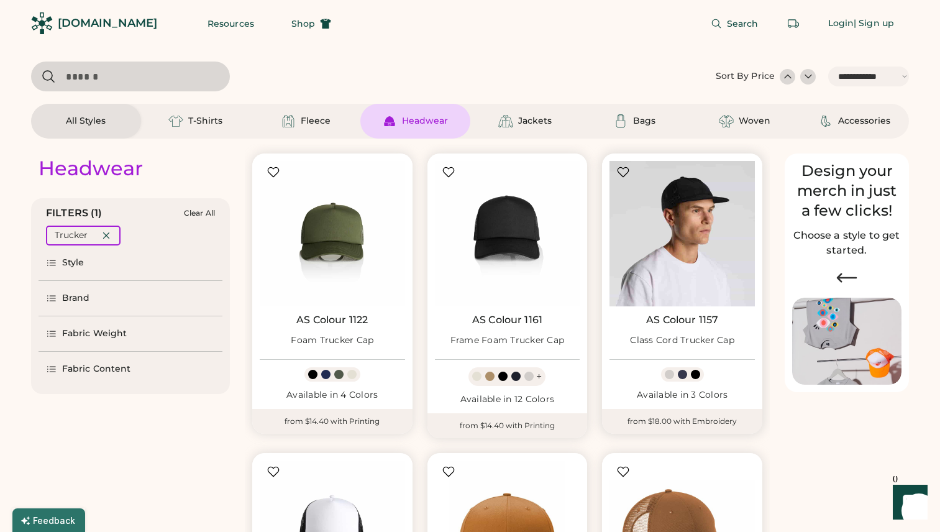
click at [689, 243] on img at bounding box center [682, 233] width 145 height 145
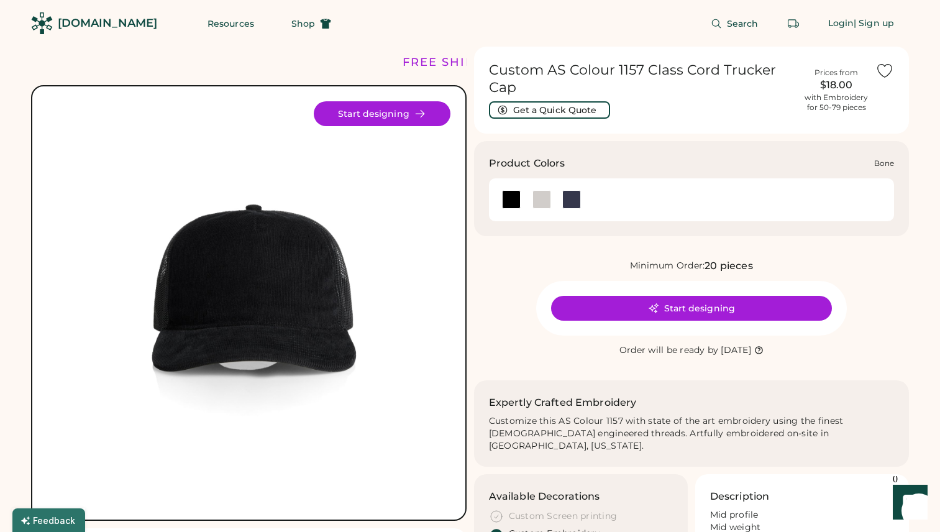
click at [541, 198] on div at bounding box center [541, 199] width 19 height 19
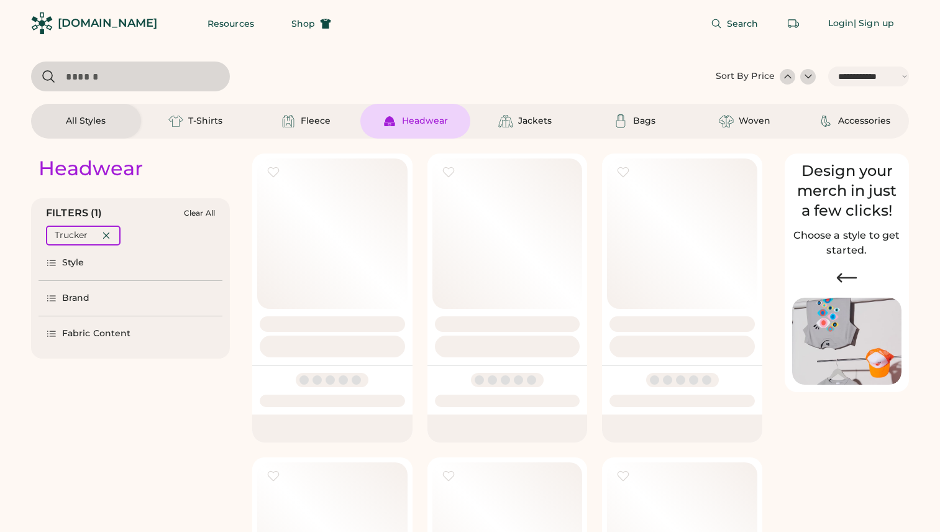
select select "*****"
select select "*"
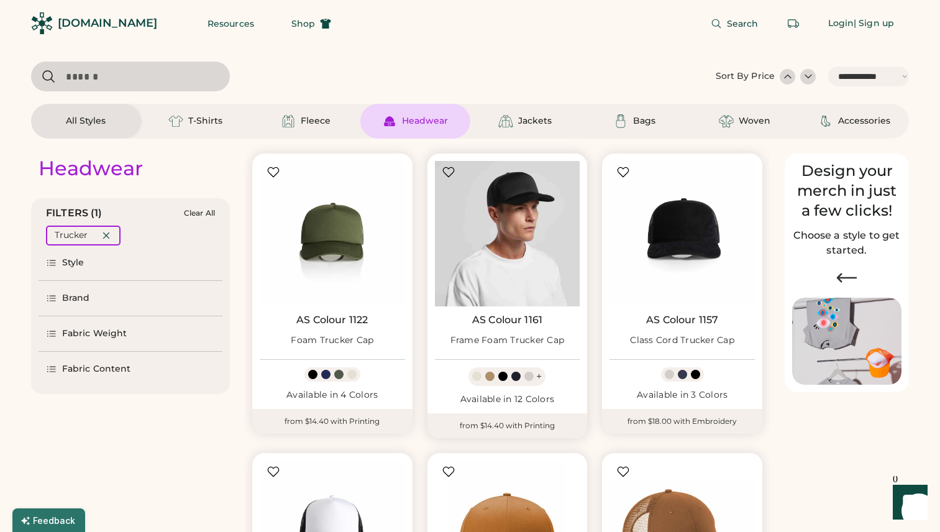
scroll to position [170, 0]
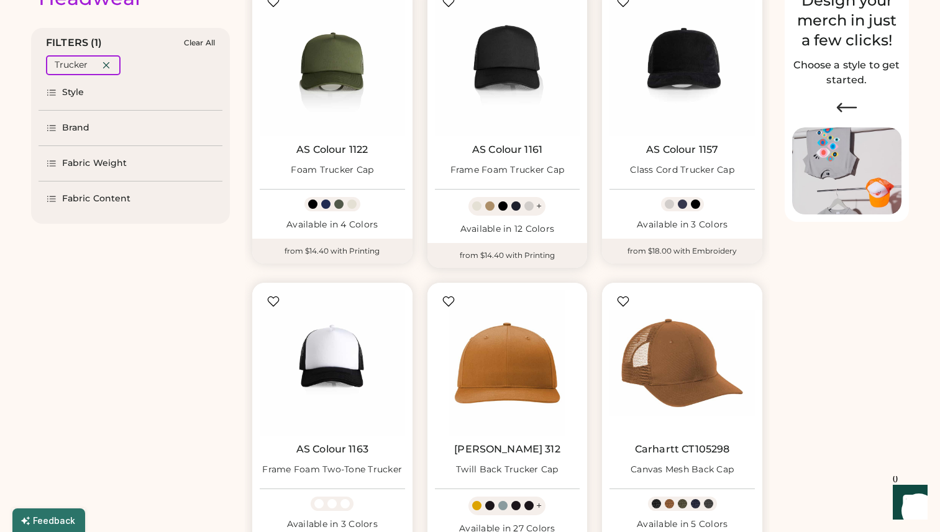
select select "*****"
select select "*"
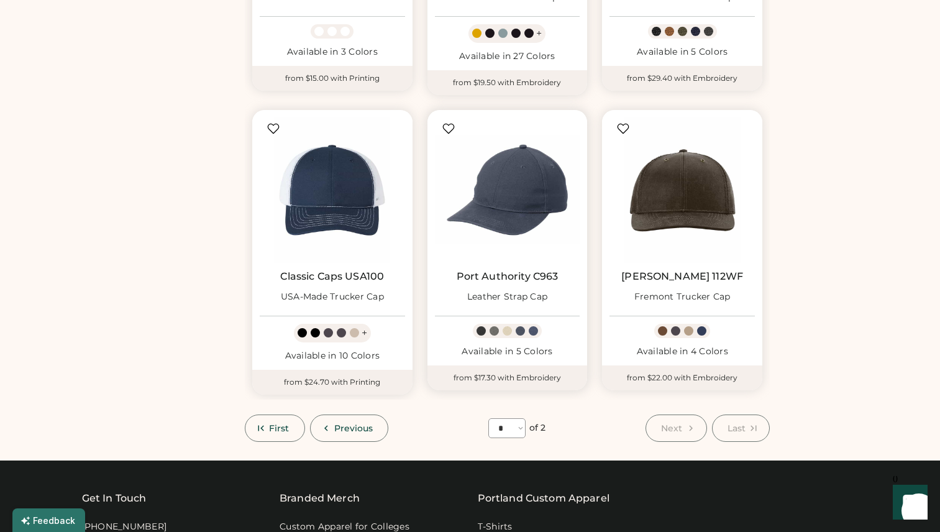
scroll to position [647, 0]
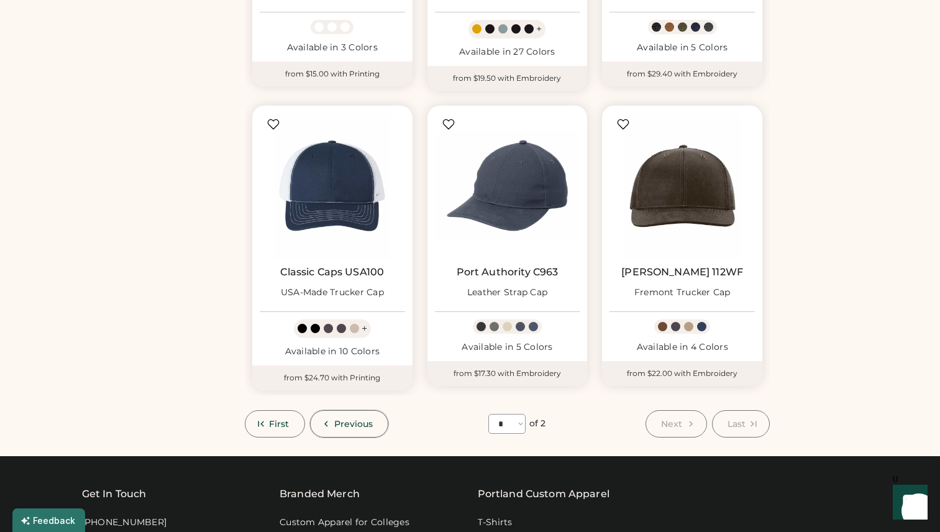
click at [365, 424] on span "Previous" at bounding box center [353, 423] width 39 height 9
select select "*"
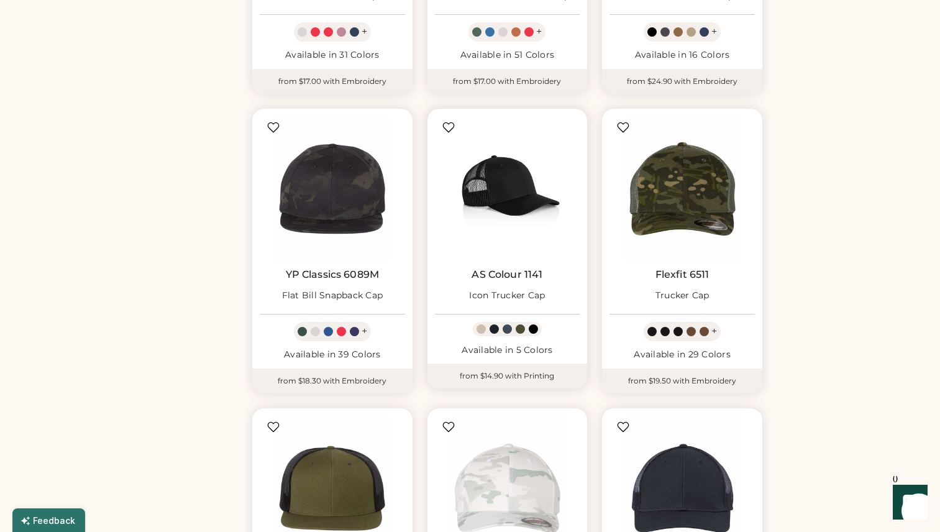
click at [516, 198] on img at bounding box center [507, 188] width 145 height 145
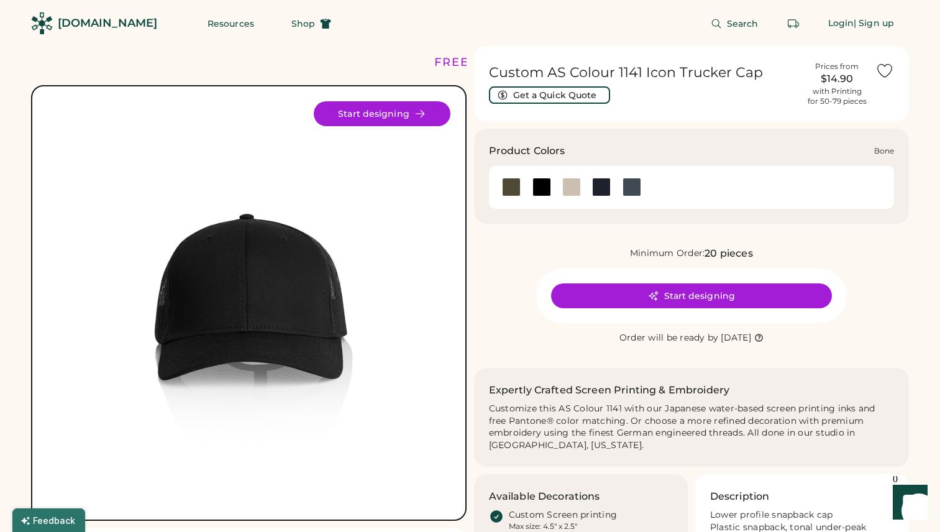
click at [572, 188] on div at bounding box center [571, 187] width 19 height 19
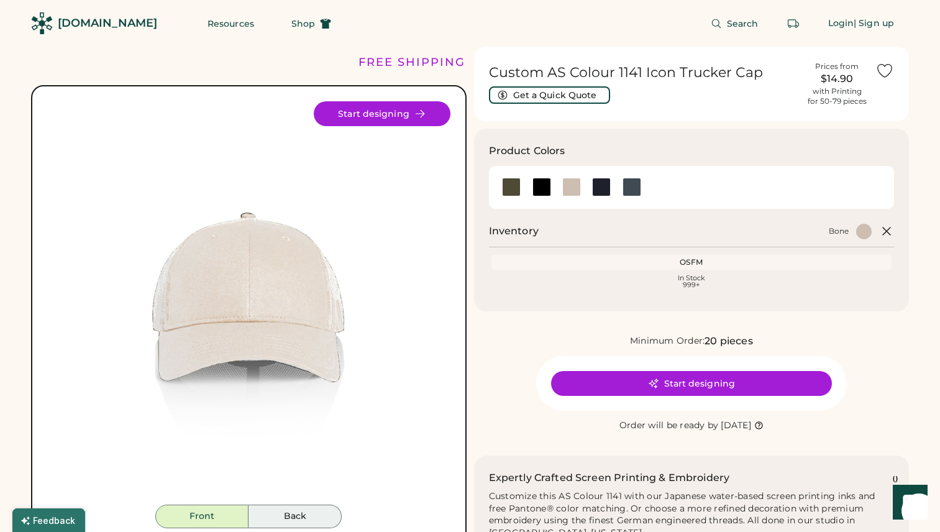
click at [298, 517] on button "Back" at bounding box center [295, 517] width 93 height 24
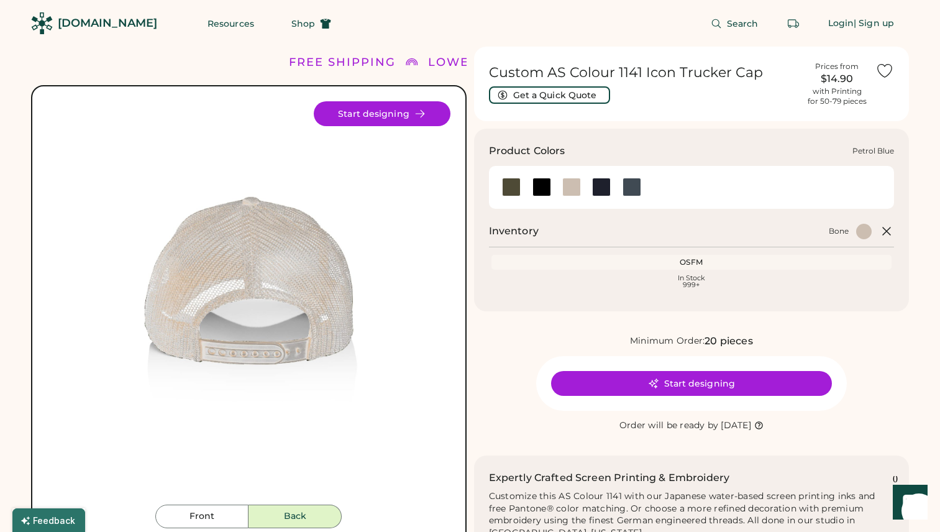
click at [636, 187] on div at bounding box center [632, 187] width 19 height 19
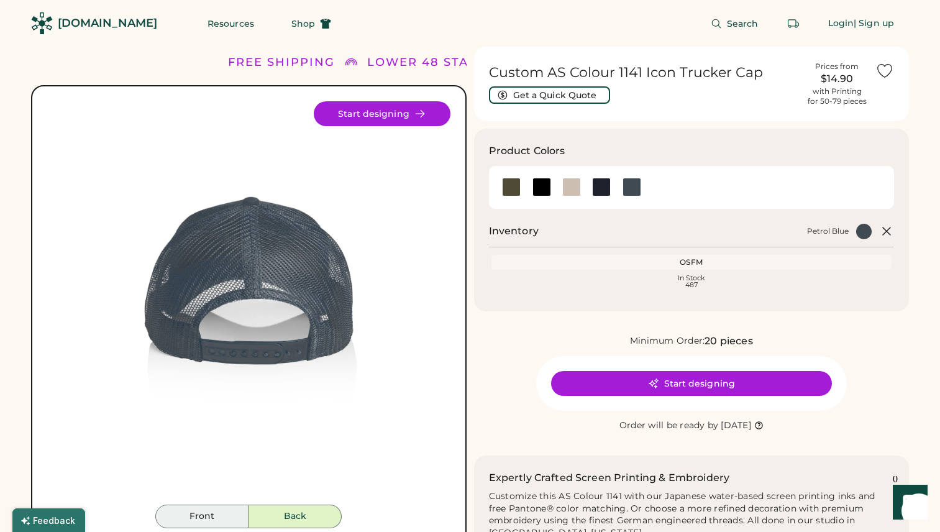
click at [196, 515] on button "Front" at bounding box center [201, 517] width 93 height 24
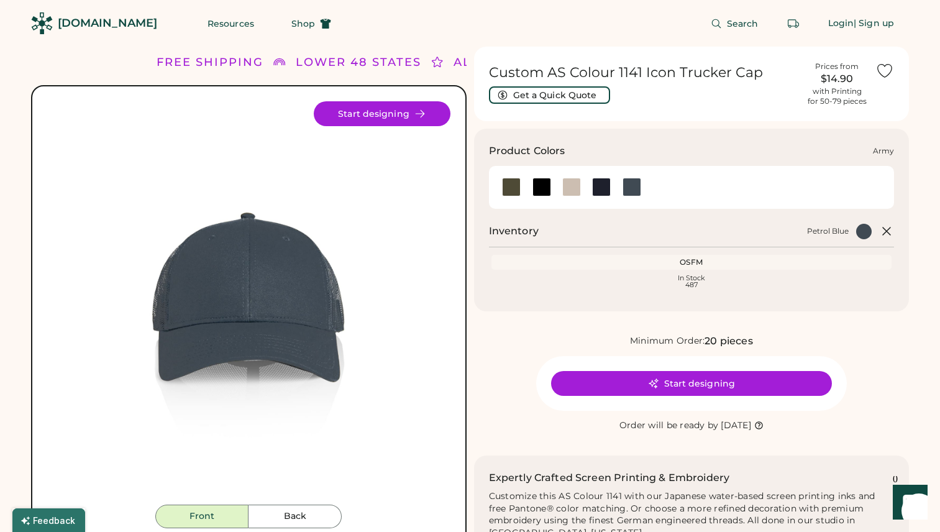
click at [516, 187] on div at bounding box center [511, 187] width 19 height 19
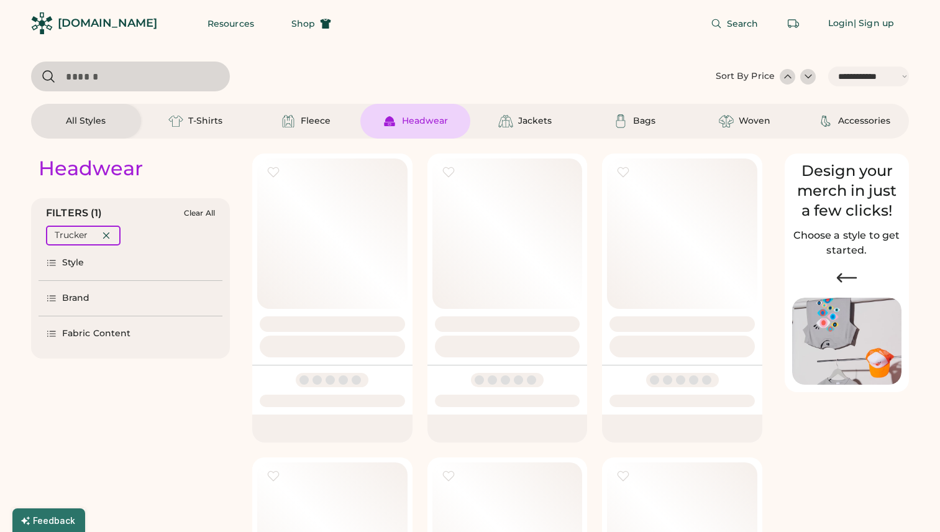
select select "*****"
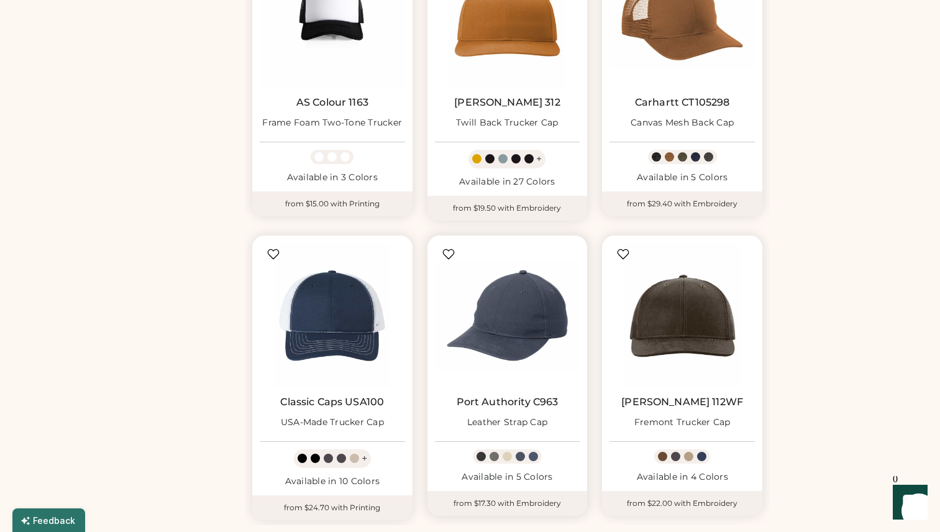
scroll to position [710, 0]
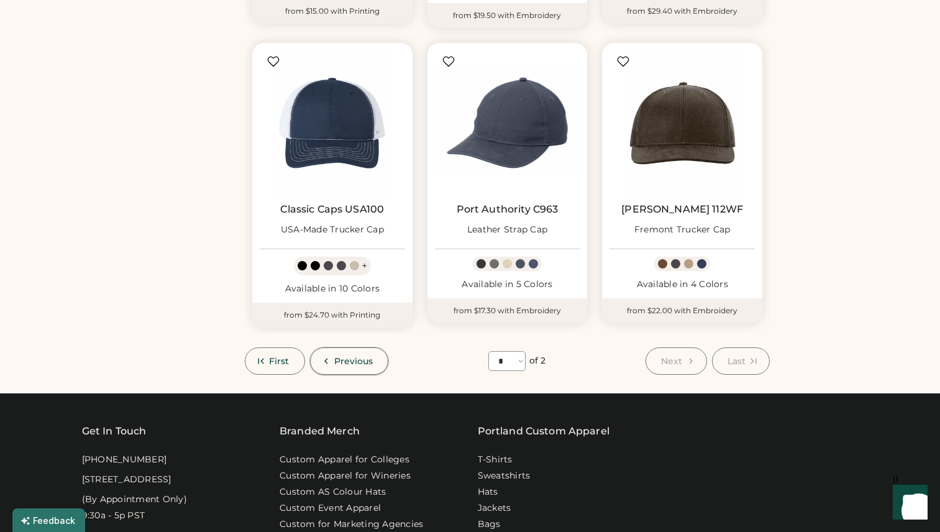
click at [344, 357] on span "Previous" at bounding box center [353, 361] width 39 height 9
select select "*"
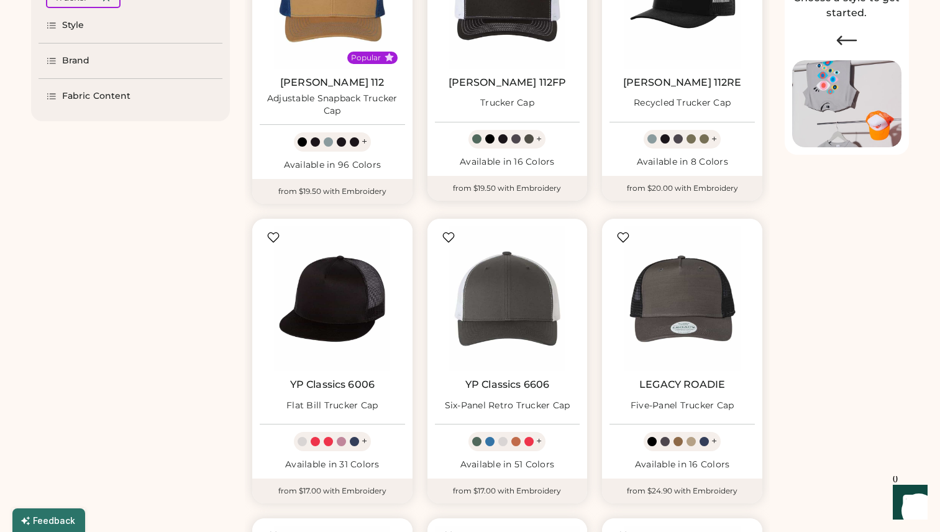
scroll to position [320, 0]
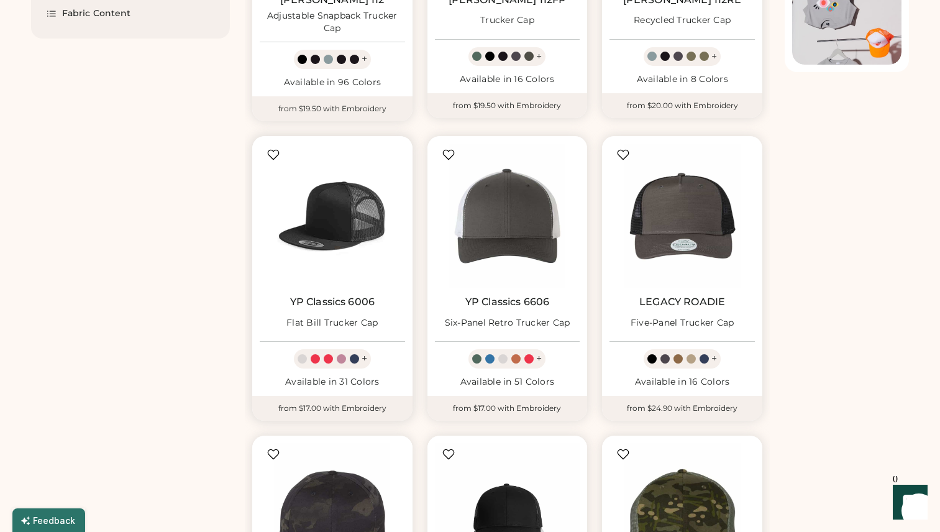
click at [347, 217] on img at bounding box center [332, 216] width 145 height 145
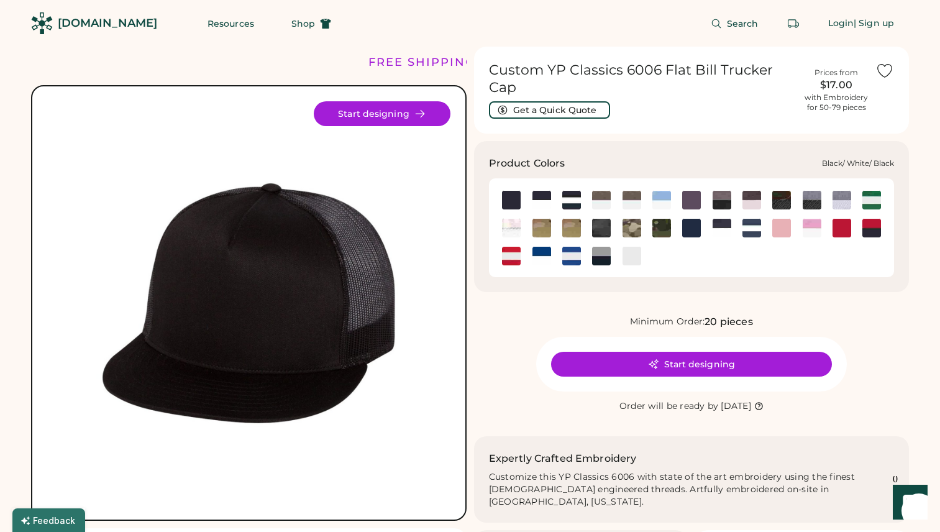
click at [570, 203] on img at bounding box center [571, 200] width 19 height 19
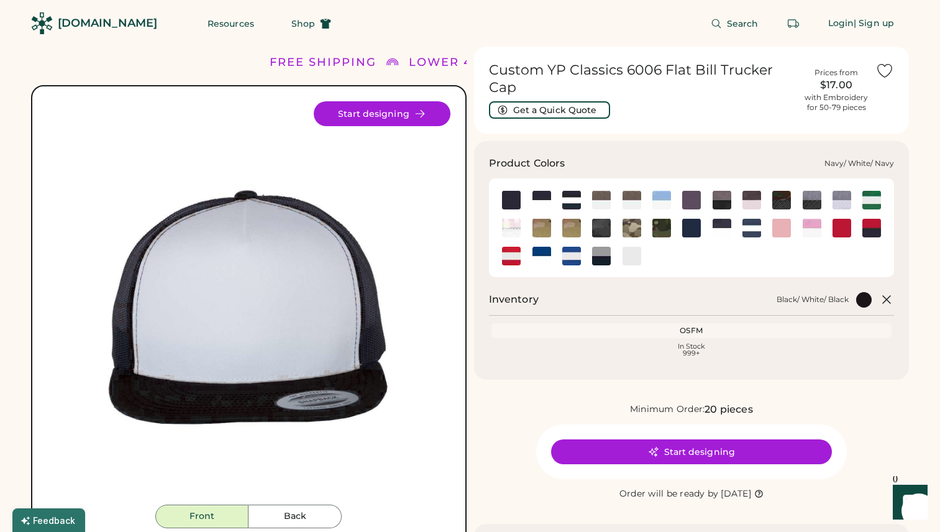
click at [752, 231] on img at bounding box center [751, 228] width 19 height 19
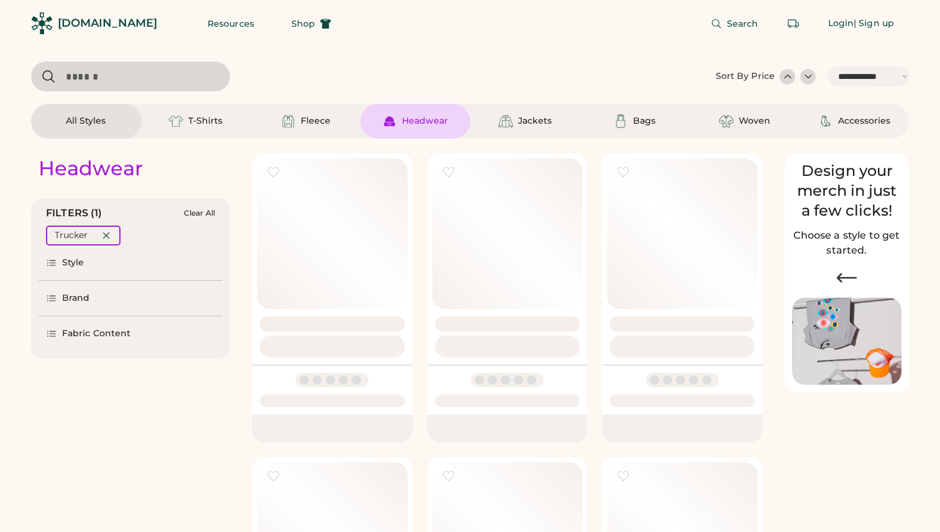
select select "*****"
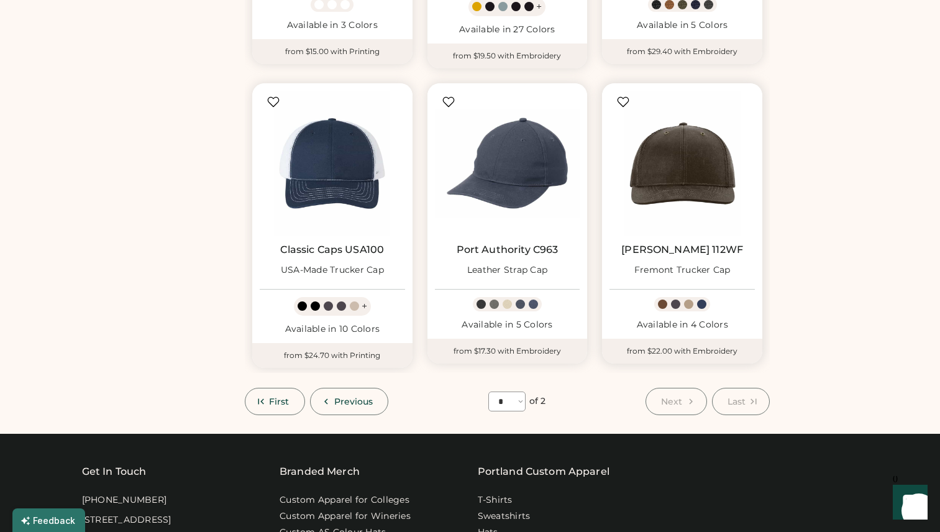
scroll to position [671, 0]
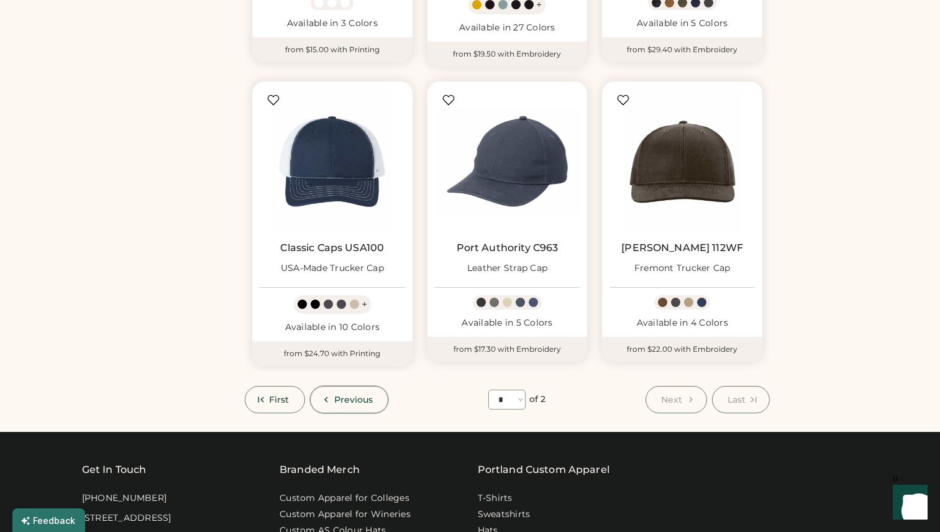
click at [346, 399] on span "Previous" at bounding box center [353, 399] width 39 height 9
select select "*"
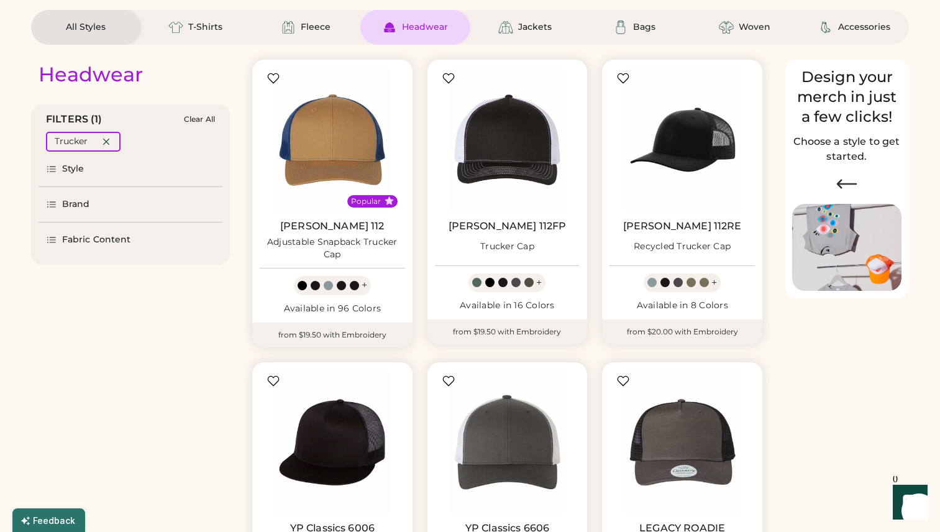
scroll to position [0, 0]
